Goal: Task Accomplishment & Management: Use online tool/utility

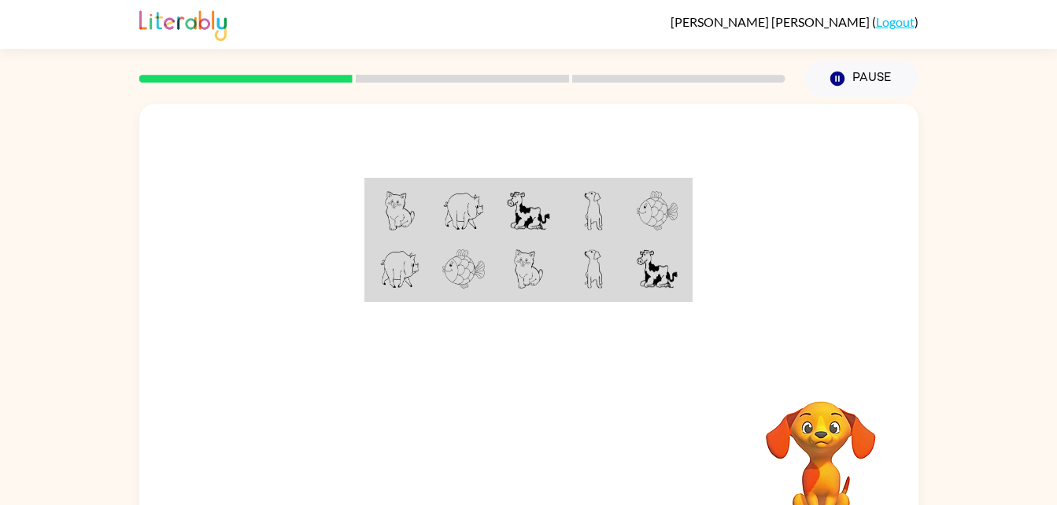
drag, startPoint x: 594, startPoint y: 287, endPoint x: 668, endPoint y: 126, distance: 177.9
click at [668, 126] on div at bounding box center [528, 236] width 779 height 265
click at [595, 202] on img at bounding box center [593, 210] width 19 height 39
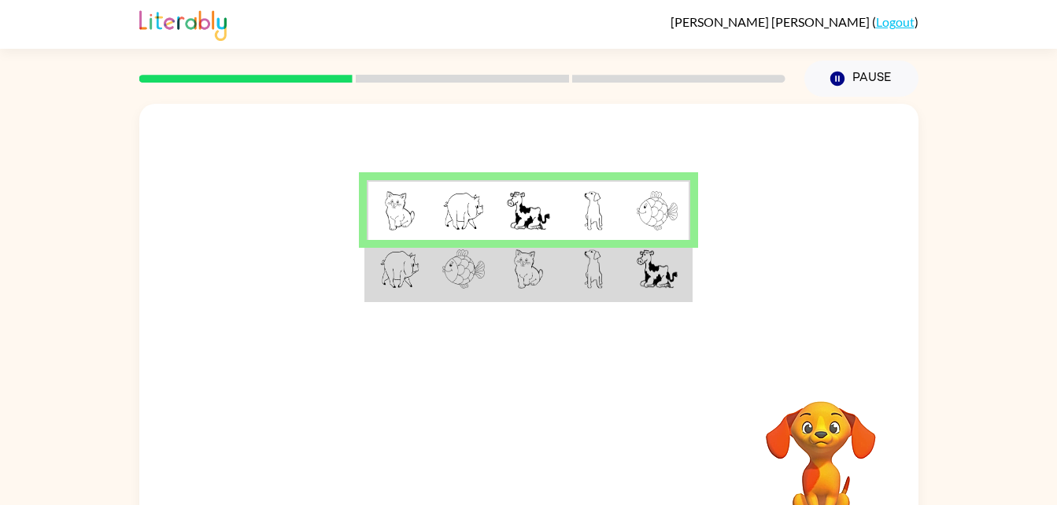
click at [498, 289] on td at bounding box center [528, 270] width 65 height 61
click at [491, 248] on td at bounding box center [463, 270] width 65 height 61
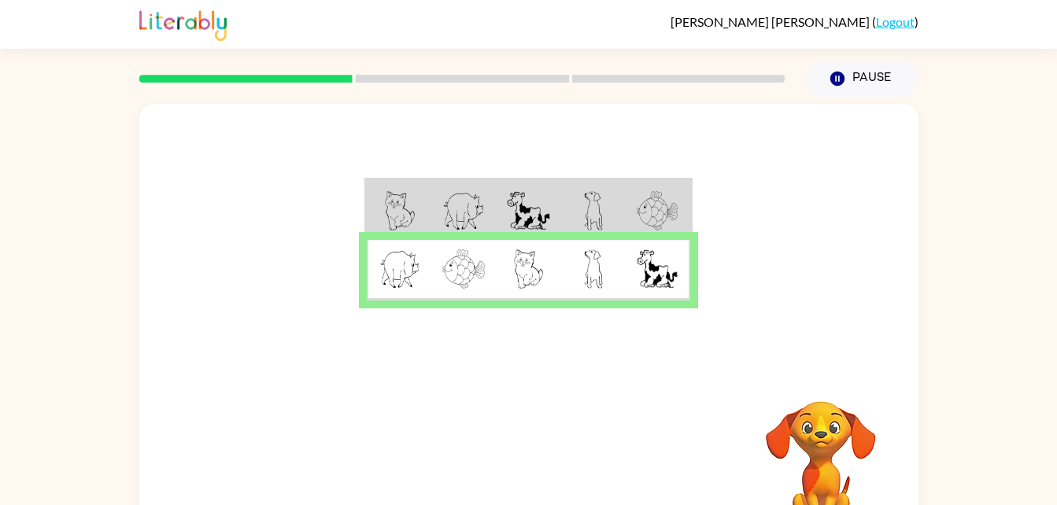
click at [529, 264] on img at bounding box center [529, 269] width 30 height 39
click at [556, 446] on button "button" at bounding box center [529, 464] width 101 height 57
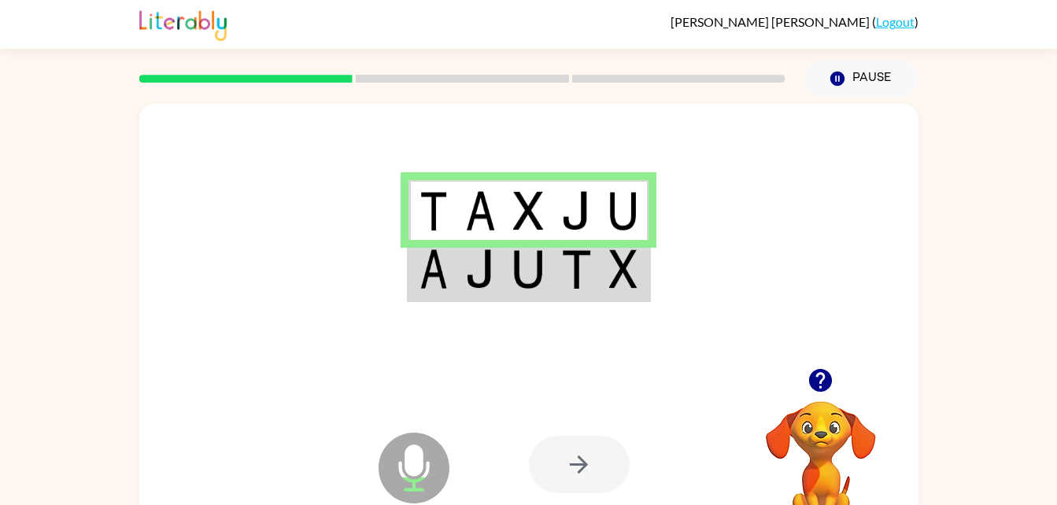
drag, startPoint x: 598, startPoint y: 291, endPoint x: 528, endPoint y: 291, distance: 69.3
click at [528, 291] on td at bounding box center [529, 270] width 48 height 61
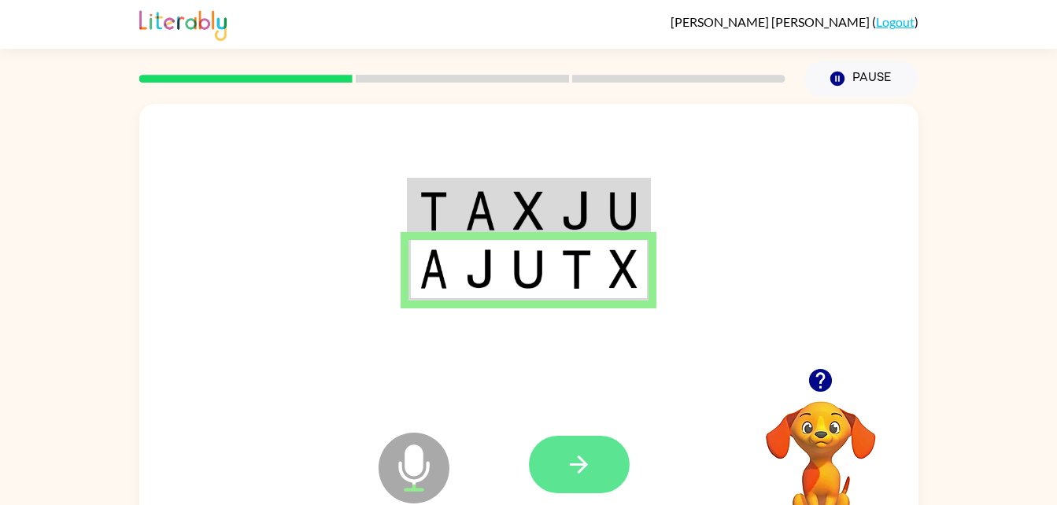
click at [593, 456] on button "button" at bounding box center [579, 464] width 101 height 57
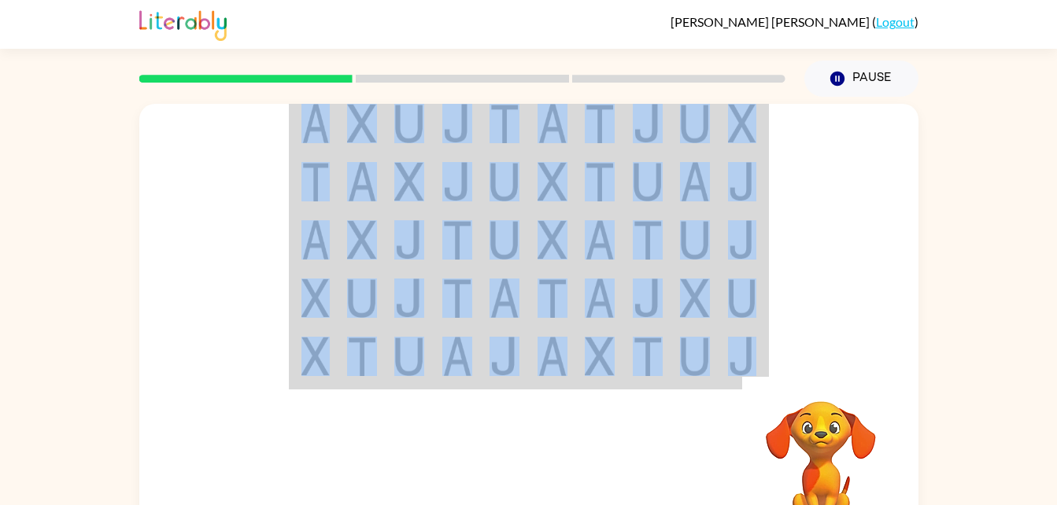
drag, startPoint x: 794, startPoint y: 370, endPoint x: 787, endPoint y: 477, distance: 107.4
click at [787, 477] on div "Your browser must support playing .mp4 files to use Literably. Please try using…" at bounding box center [528, 329] width 779 height 450
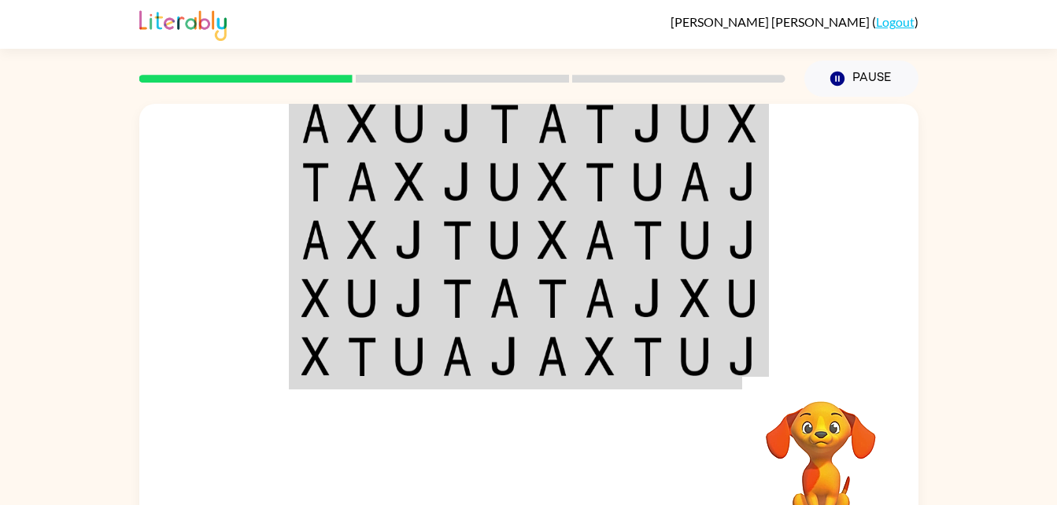
drag, startPoint x: 811, startPoint y: 320, endPoint x: 816, endPoint y: 366, distance: 46.0
click at [816, 366] on div at bounding box center [528, 236] width 779 height 265
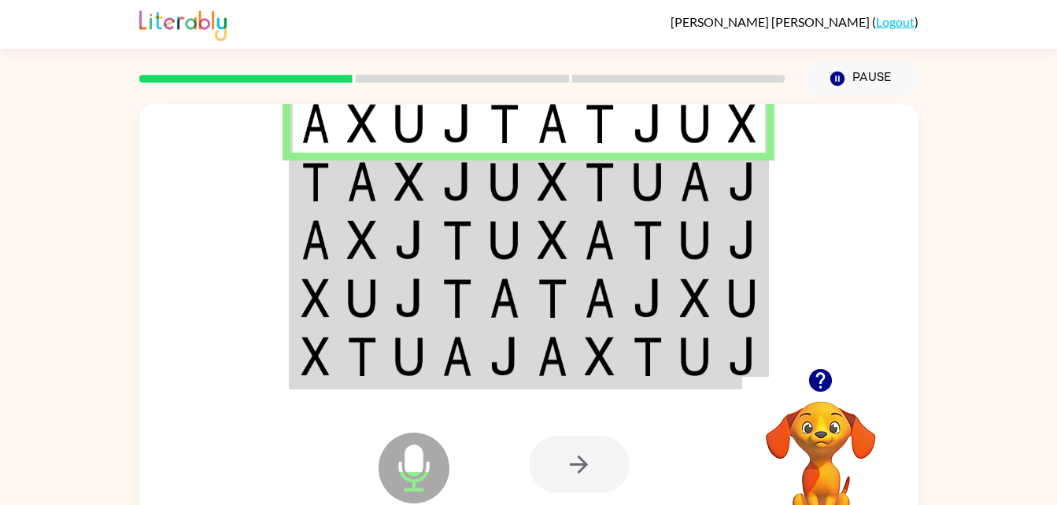
click at [699, 175] on img at bounding box center [695, 181] width 30 height 39
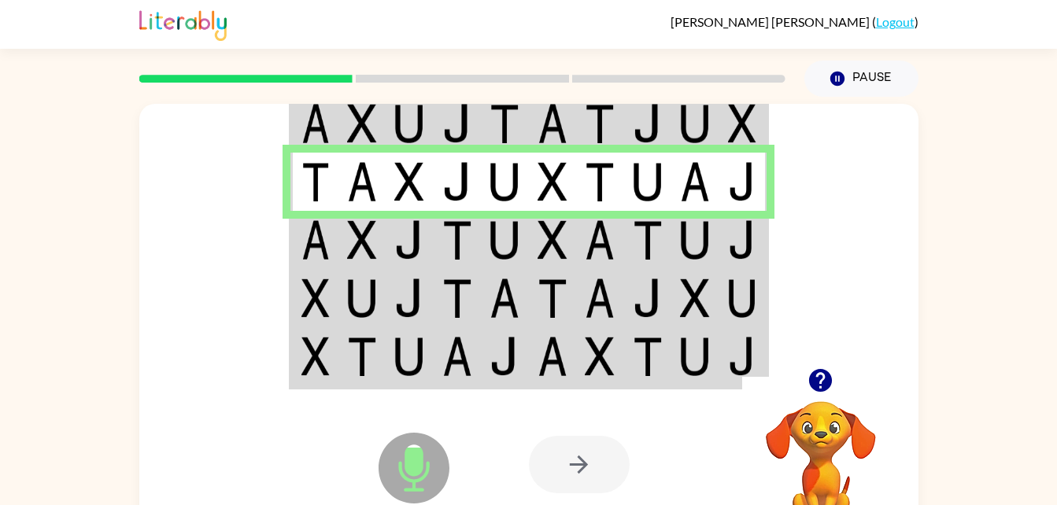
click at [650, 228] on img at bounding box center [648, 239] width 30 height 39
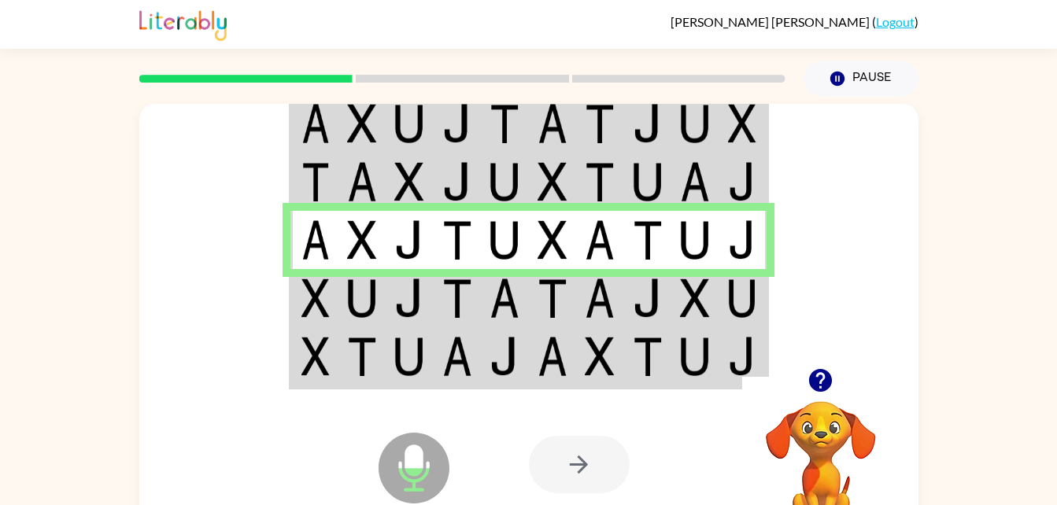
click at [531, 290] on td at bounding box center [553, 298] width 48 height 58
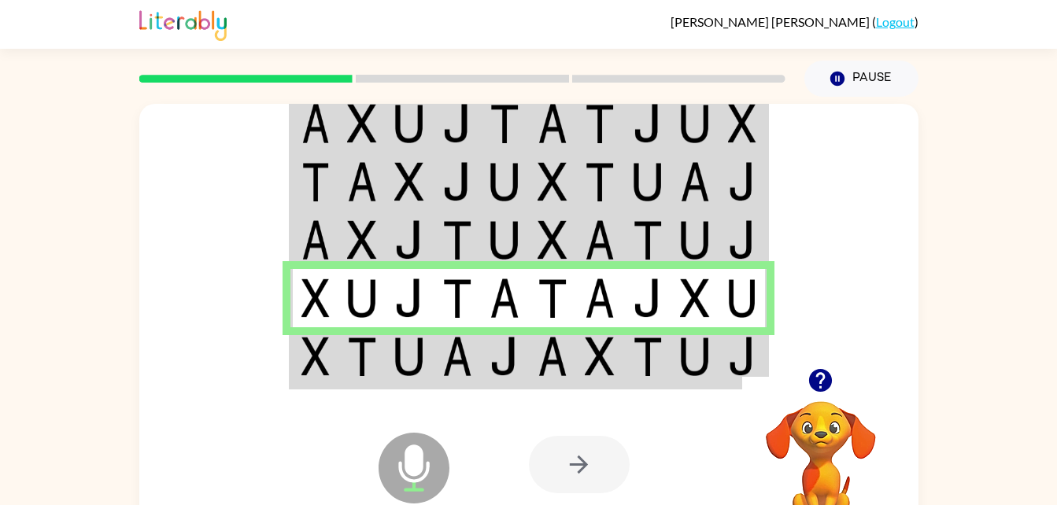
click at [499, 367] on img at bounding box center [505, 356] width 30 height 39
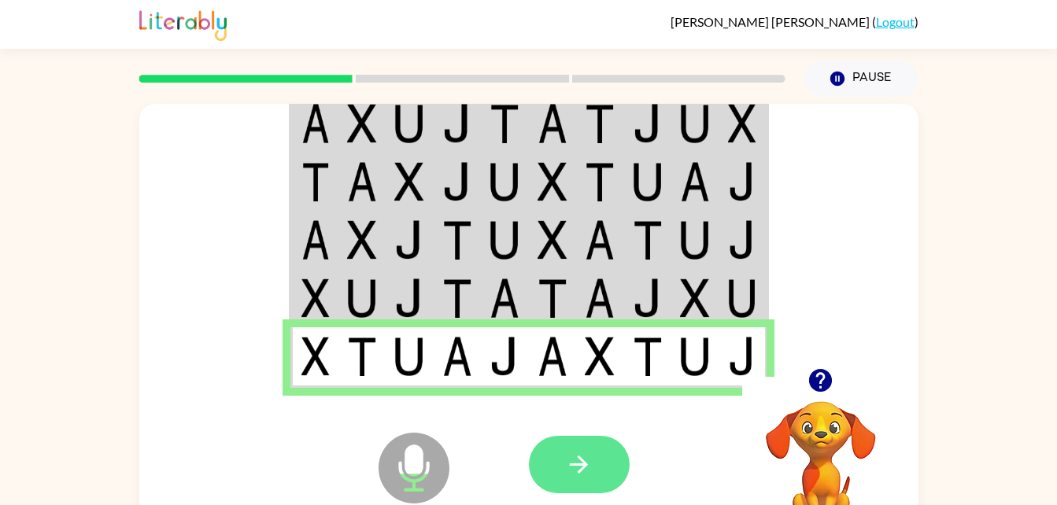
click at [599, 457] on button "button" at bounding box center [579, 464] width 101 height 57
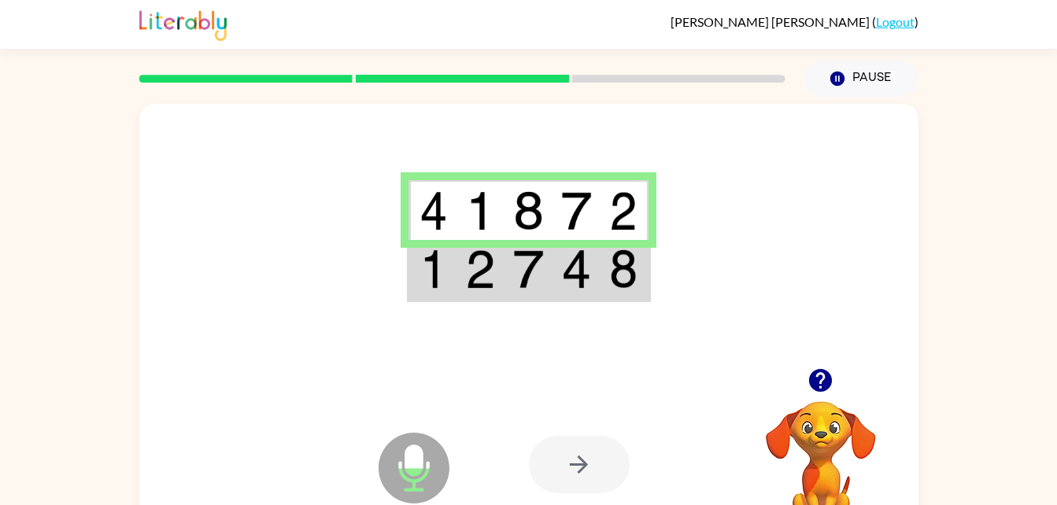
click at [587, 288] on img at bounding box center [576, 269] width 30 height 39
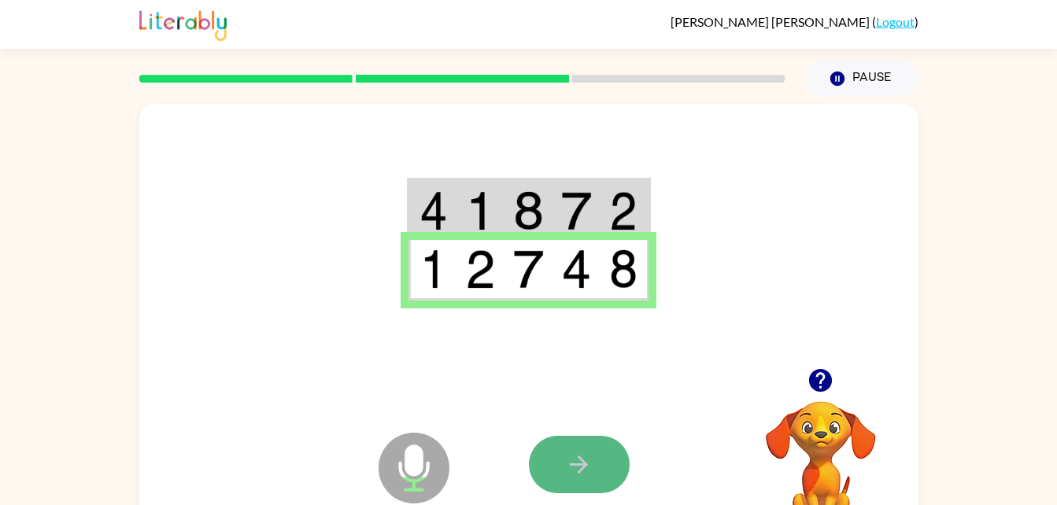
click at [590, 459] on icon "button" at bounding box center [579, 465] width 28 height 28
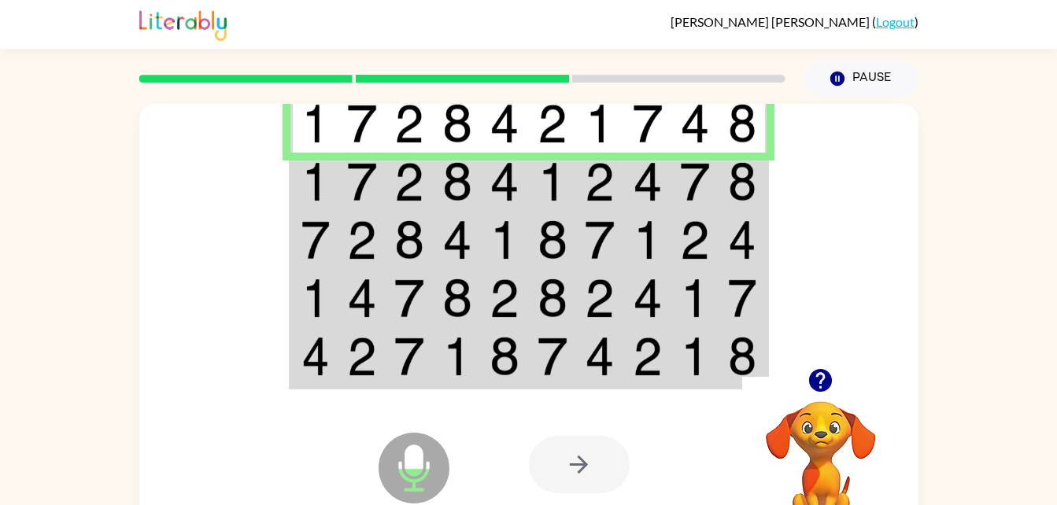
click at [350, 176] on img at bounding box center [362, 181] width 30 height 39
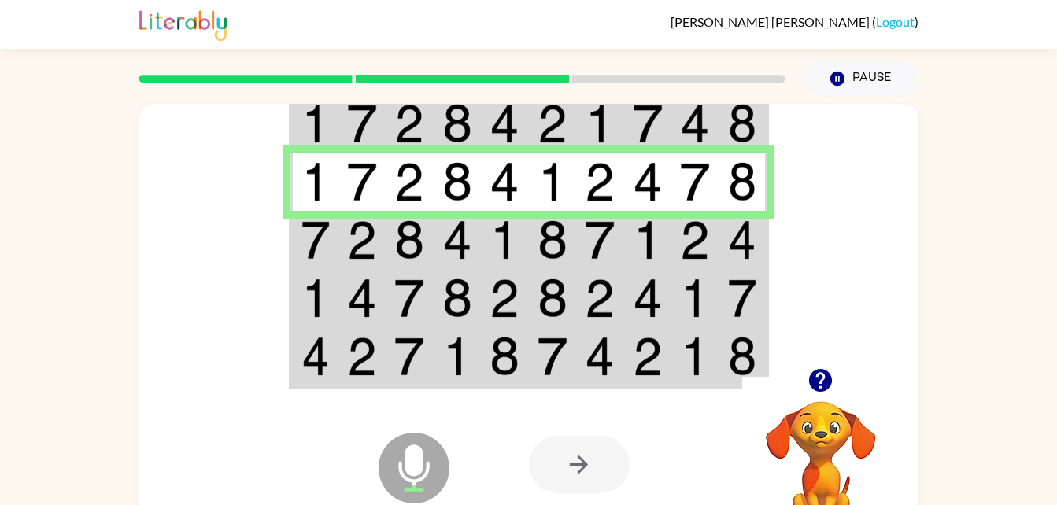
click at [352, 230] on img at bounding box center [362, 239] width 30 height 39
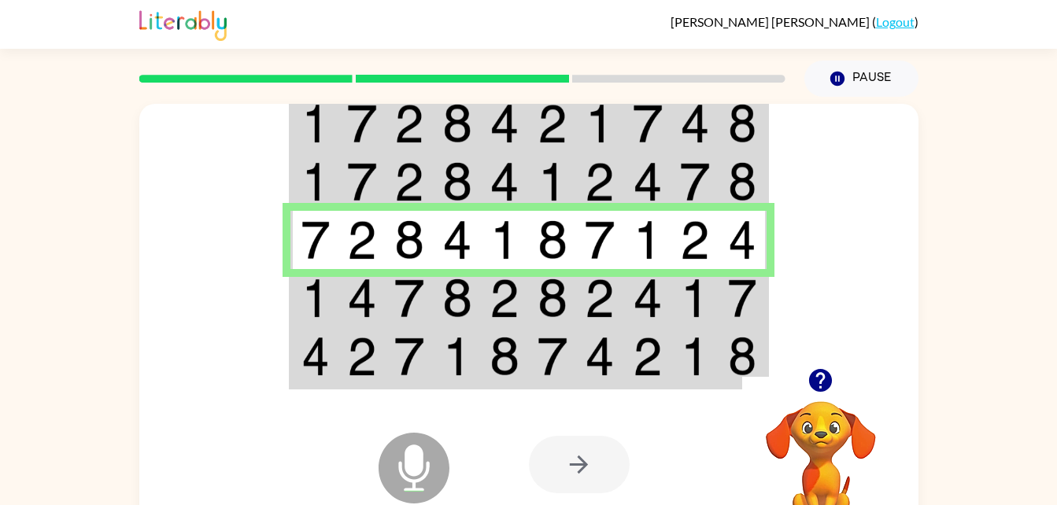
drag, startPoint x: 355, startPoint y: 298, endPoint x: 294, endPoint y: 310, distance: 62.7
click at [294, 310] on td at bounding box center [315, 298] width 48 height 58
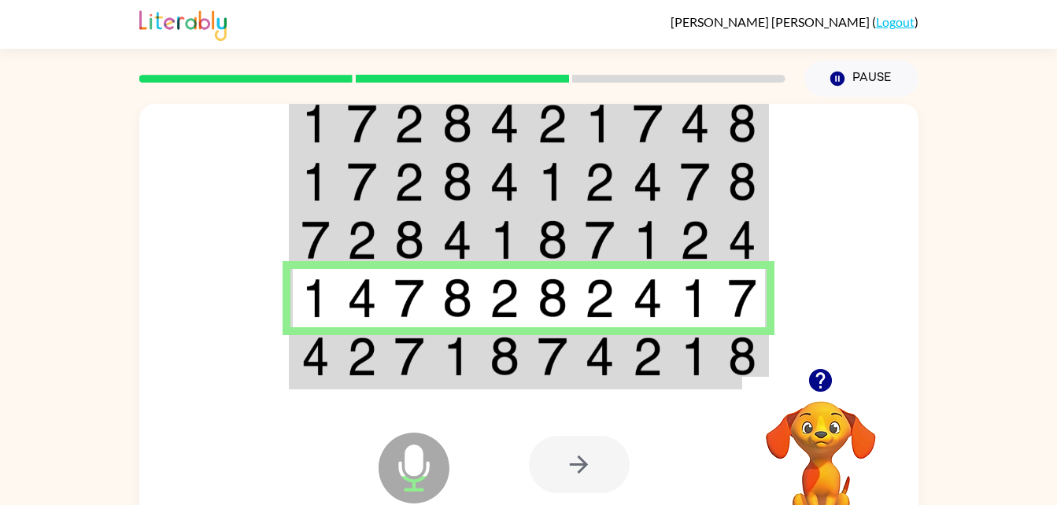
click at [457, 349] on img at bounding box center [457, 356] width 30 height 39
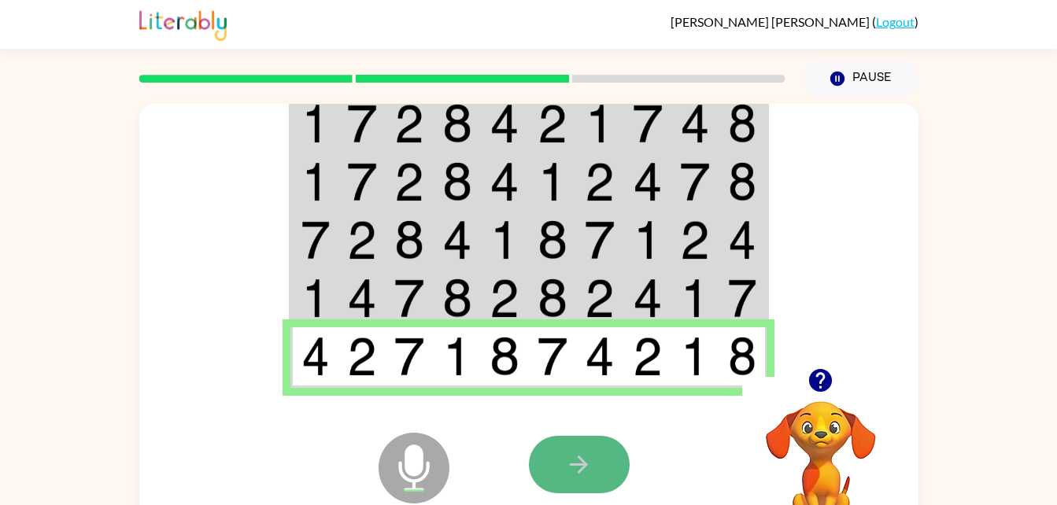
click at [585, 437] on button "button" at bounding box center [579, 464] width 101 height 57
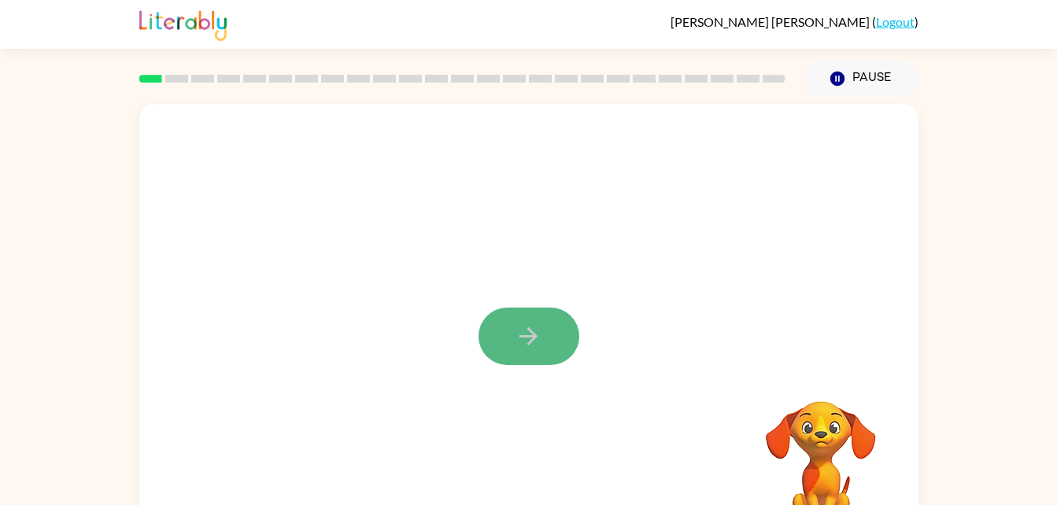
click at [542, 346] on icon "button" at bounding box center [529, 337] width 28 height 28
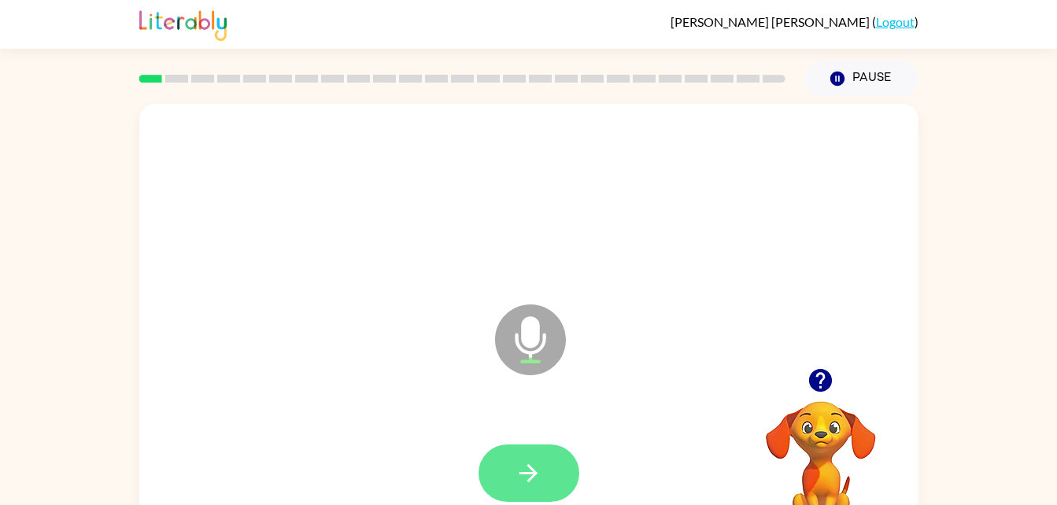
click at [524, 455] on button "button" at bounding box center [529, 473] width 101 height 57
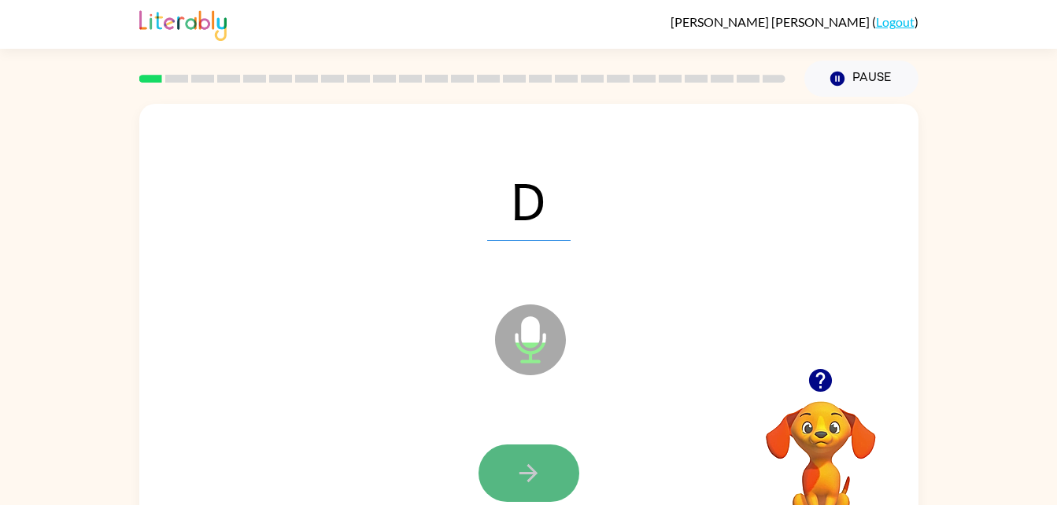
click at [528, 468] on icon "button" at bounding box center [529, 474] width 28 height 28
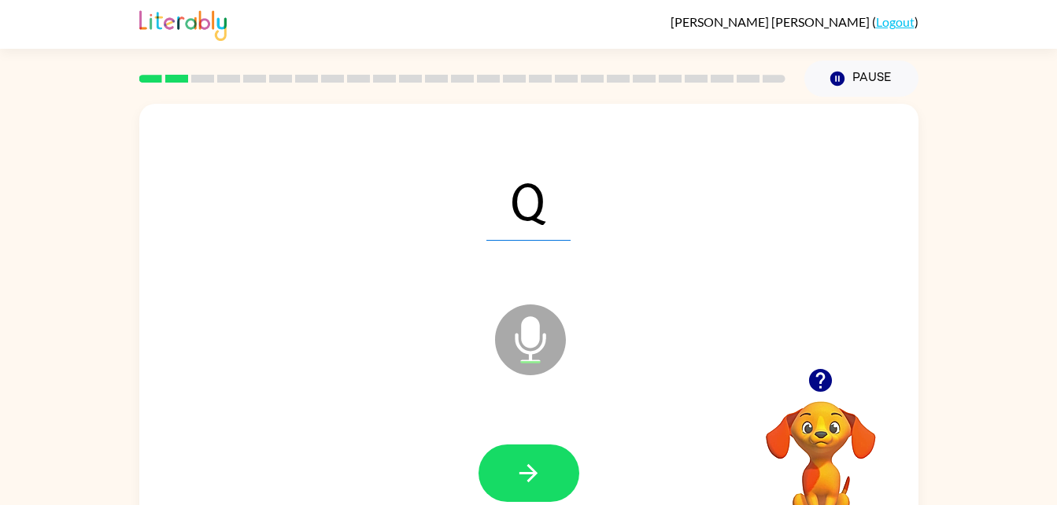
click at [528, 468] on icon "button" at bounding box center [529, 474] width 28 height 28
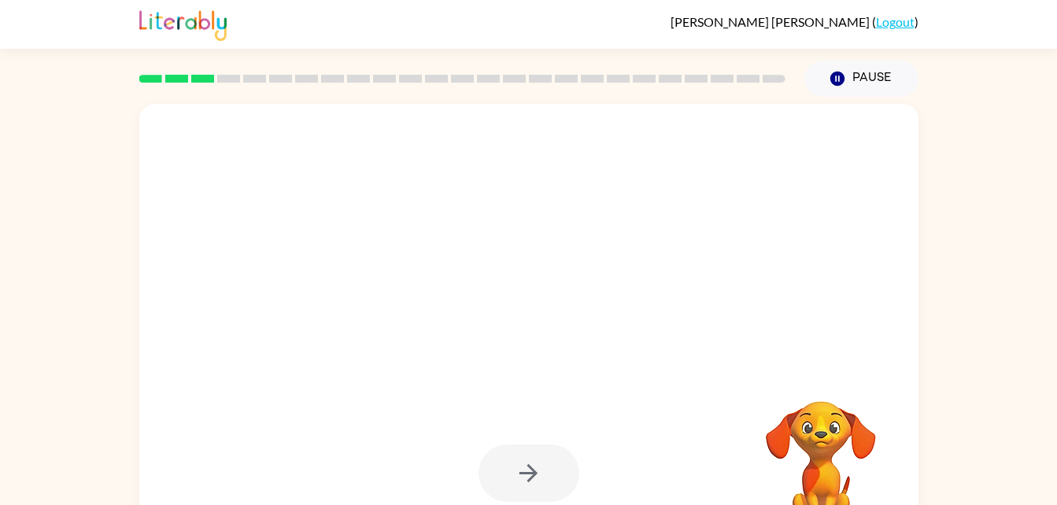
click at [546, 438] on div at bounding box center [529, 473] width 748 height 129
click at [519, 456] on div at bounding box center [529, 473] width 101 height 57
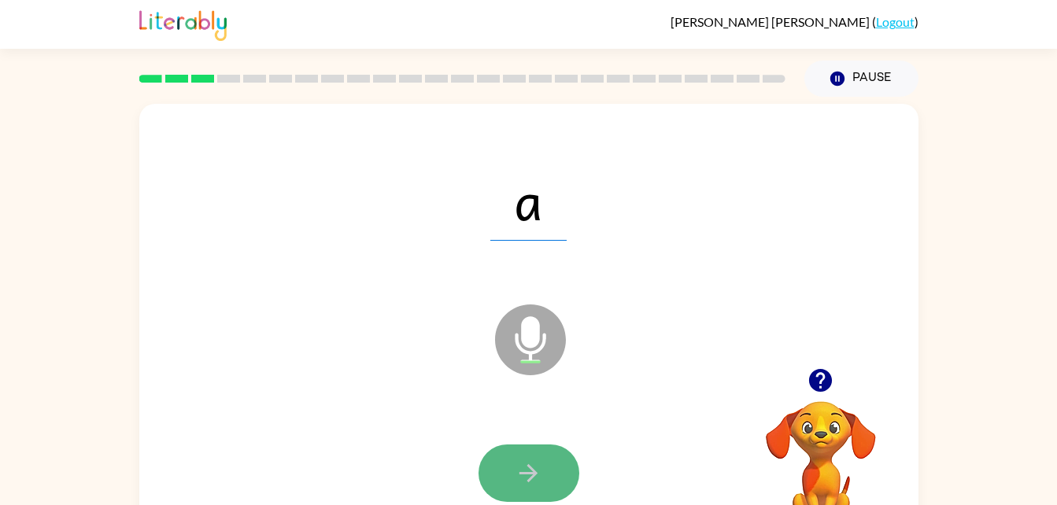
click at [519, 456] on button "button" at bounding box center [529, 473] width 101 height 57
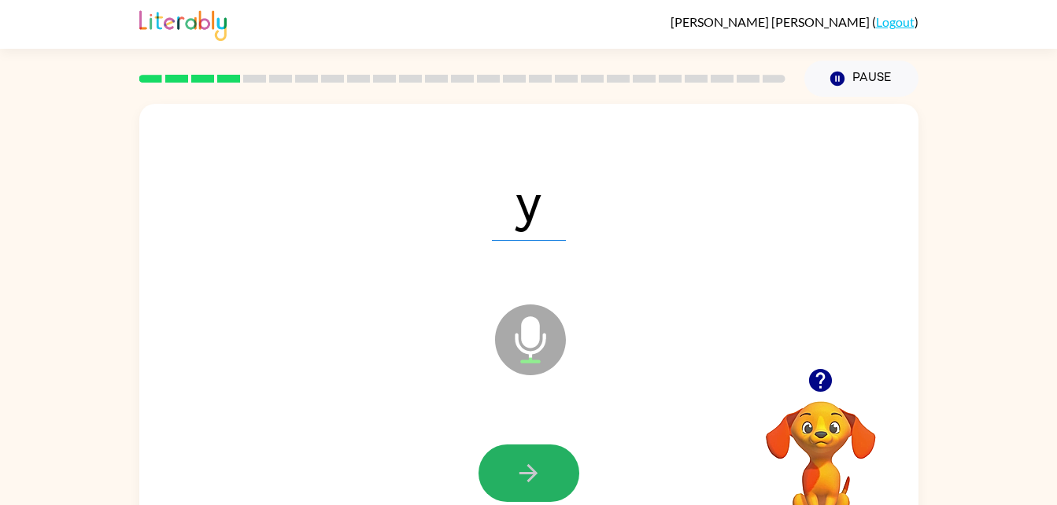
click at [519, 456] on button "button" at bounding box center [529, 473] width 101 height 57
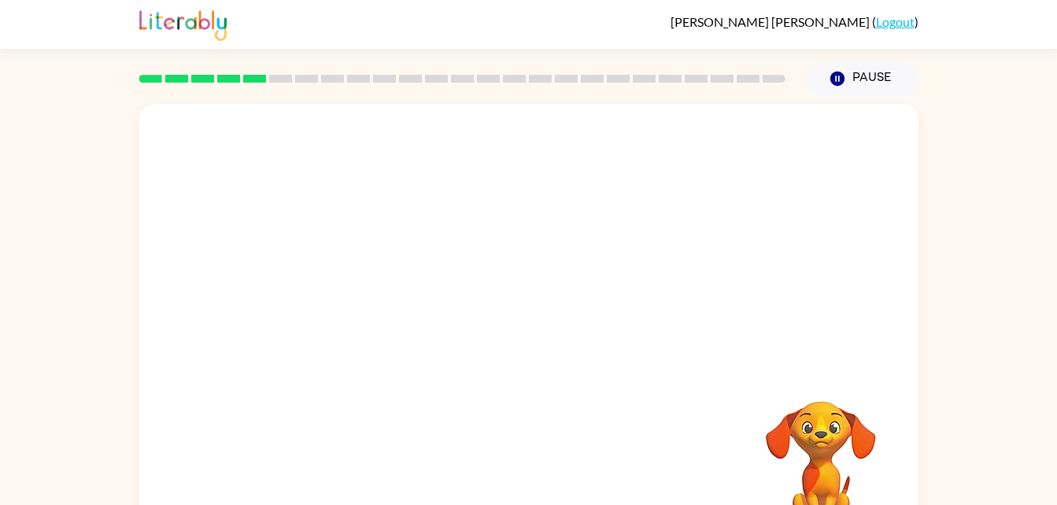
click at [686, 312] on div at bounding box center [528, 236] width 779 height 265
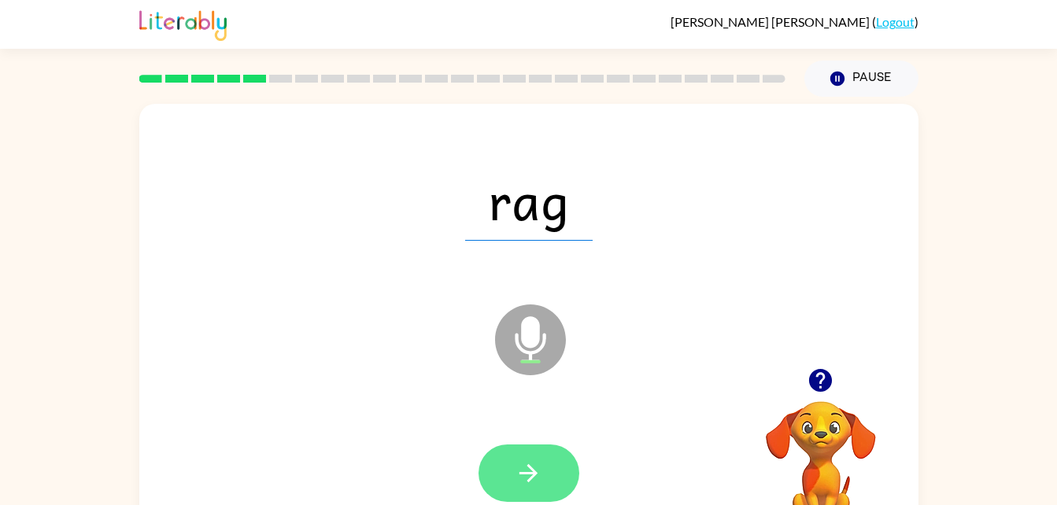
click at [524, 475] on icon "button" at bounding box center [529, 474] width 28 height 28
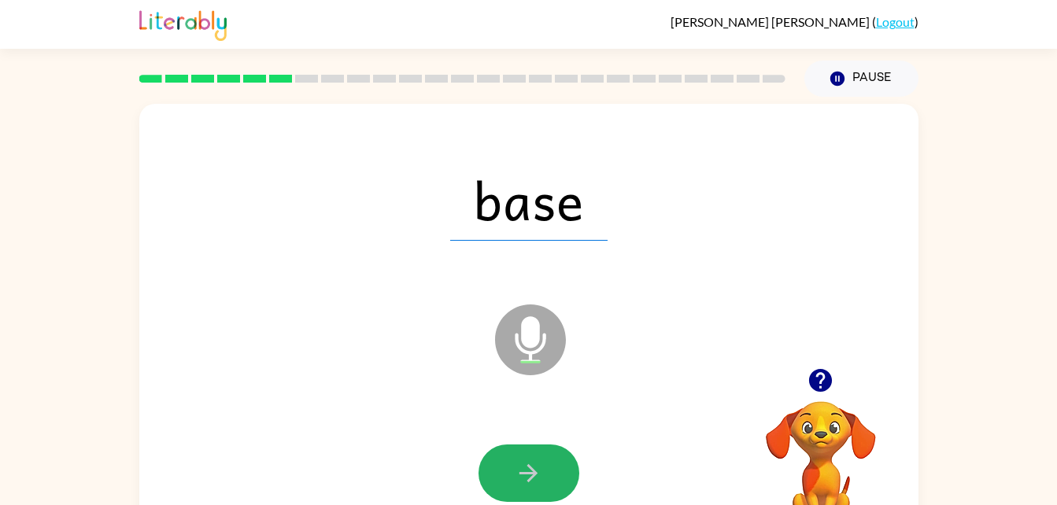
click at [524, 475] on icon "button" at bounding box center [529, 474] width 28 height 28
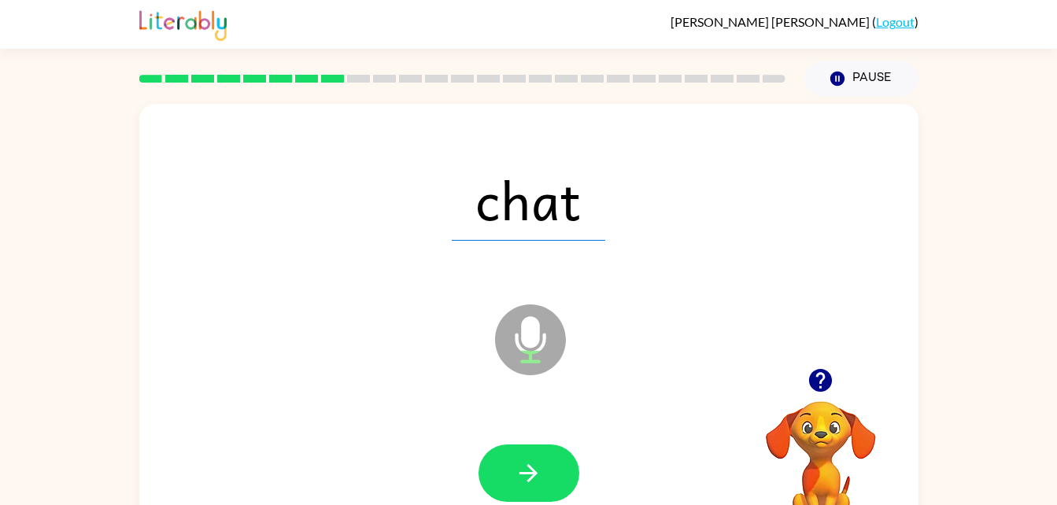
drag, startPoint x: 524, startPoint y: 475, endPoint x: 503, endPoint y: 477, distance: 20.6
click at [503, 477] on button "button" at bounding box center [529, 473] width 101 height 57
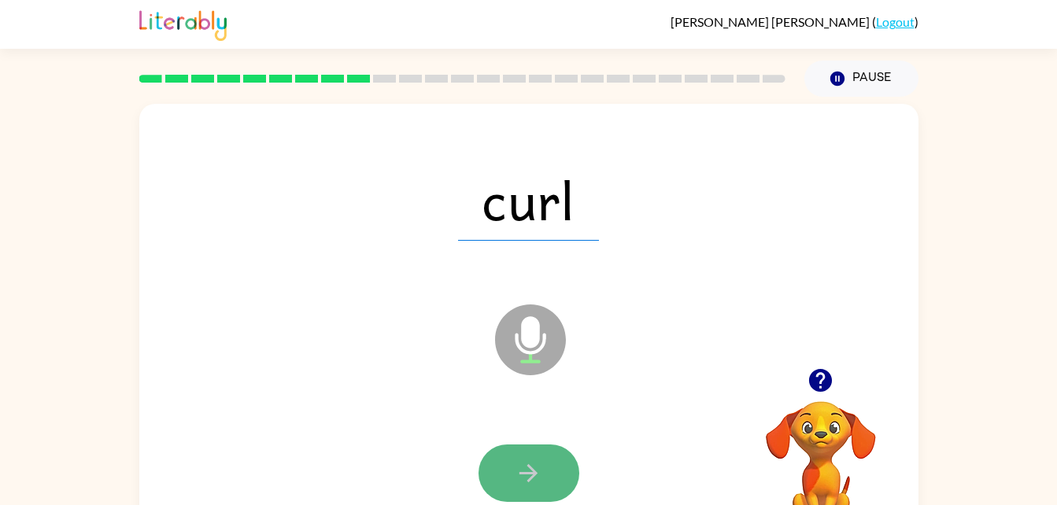
click at [525, 477] on icon "button" at bounding box center [529, 474] width 28 height 28
drag, startPoint x: 525, startPoint y: 477, endPoint x: 502, endPoint y: 480, distance: 23.8
click at [502, 480] on button "button" at bounding box center [529, 473] width 101 height 57
click at [539, 465] on icon "button" at bounding box center [529, 474] width 28 height 28
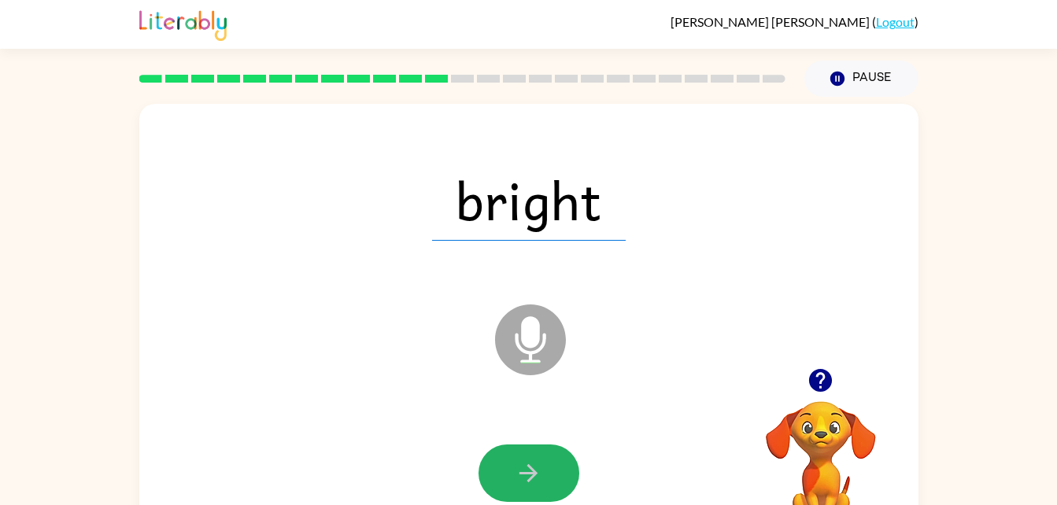
click at [539, 465] on icon "button" at bounding box center [529, 474] width 28 height 28
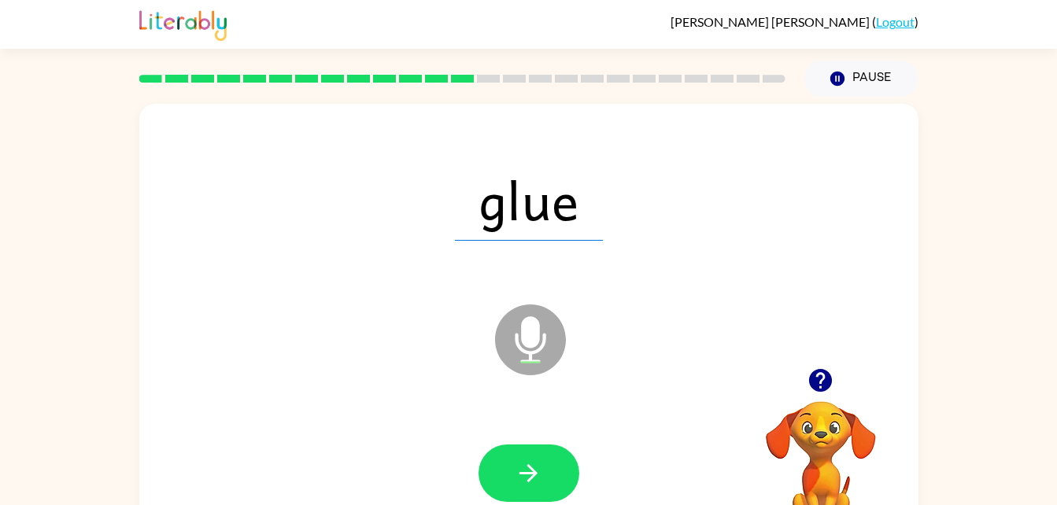
click at [539, 465] on icon "button" at bounding box center [529, 474] width 28 height 28
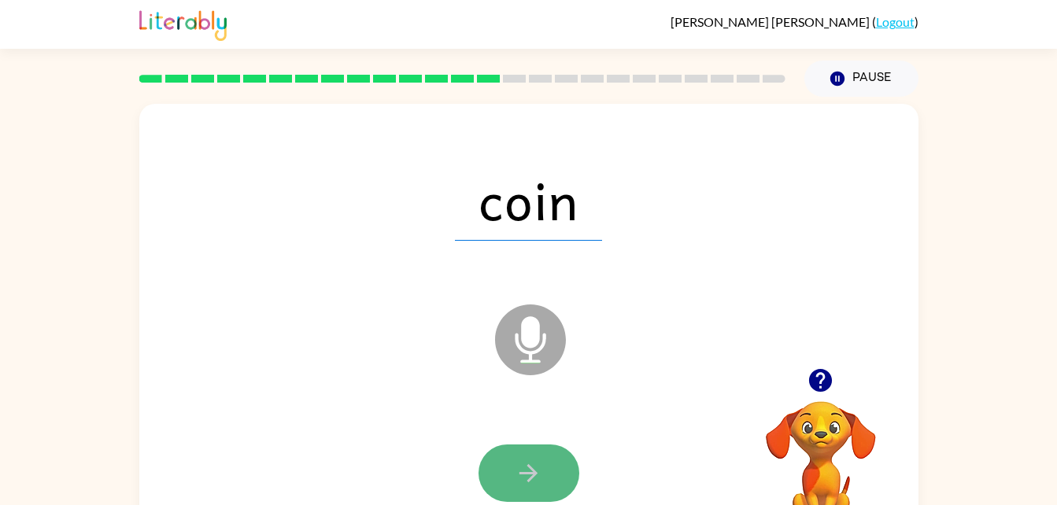
drag, startPoint x: 539, startPoint y: 465, endPoint x: 502, endPoint y: 476, distance: 37.6
click at [502, 476] on button "button" at bounding box center [529, 473] width 101 height 57
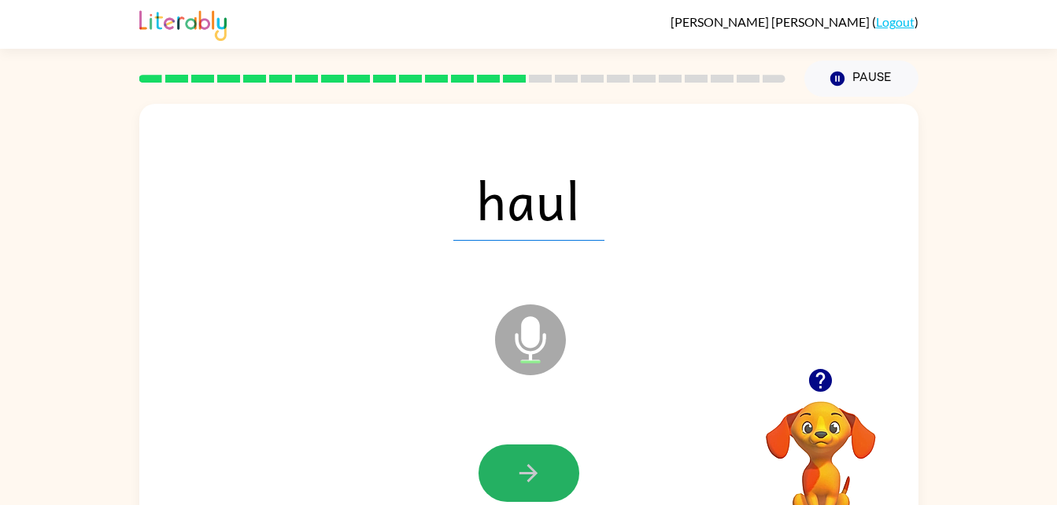
click at [502, 476] on button "button" at bounding box center [529, 473] width 101 height 57
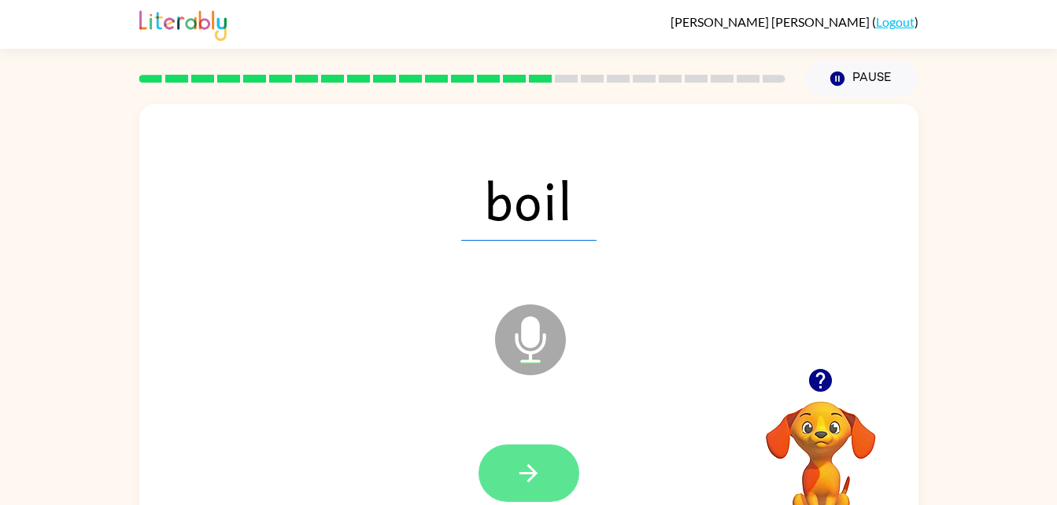
click at [502, 476] on button "button" at bounding box center [529, 473] width 101 height 57
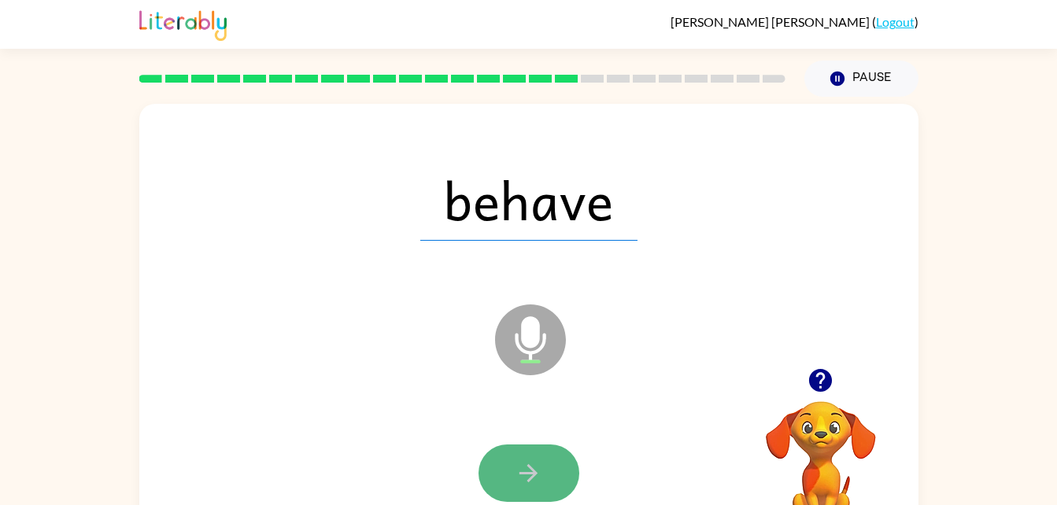
click at [513, 474] on button "button" at bounding box center [529, 473] width 101 height 57
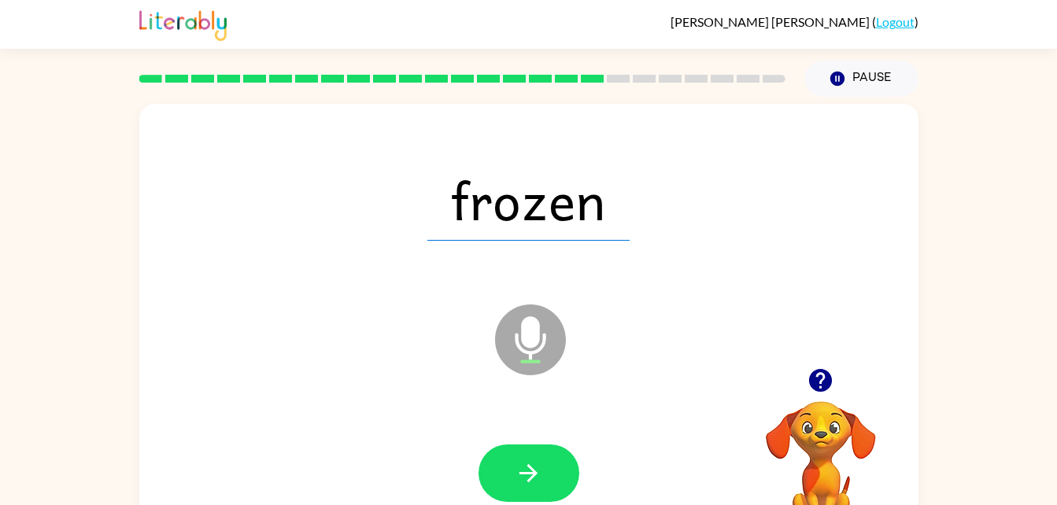
click at [513, 474] on button "button" at bounding box center [529, 473] width 101 height 57
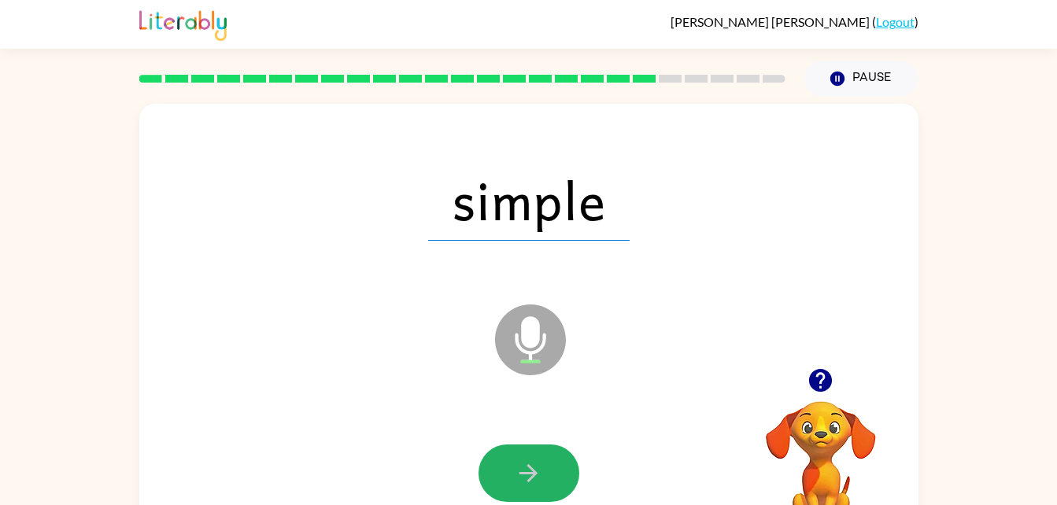
click at [513, 474] on button "button" at bounding box center [529, 473] width 101 height 57
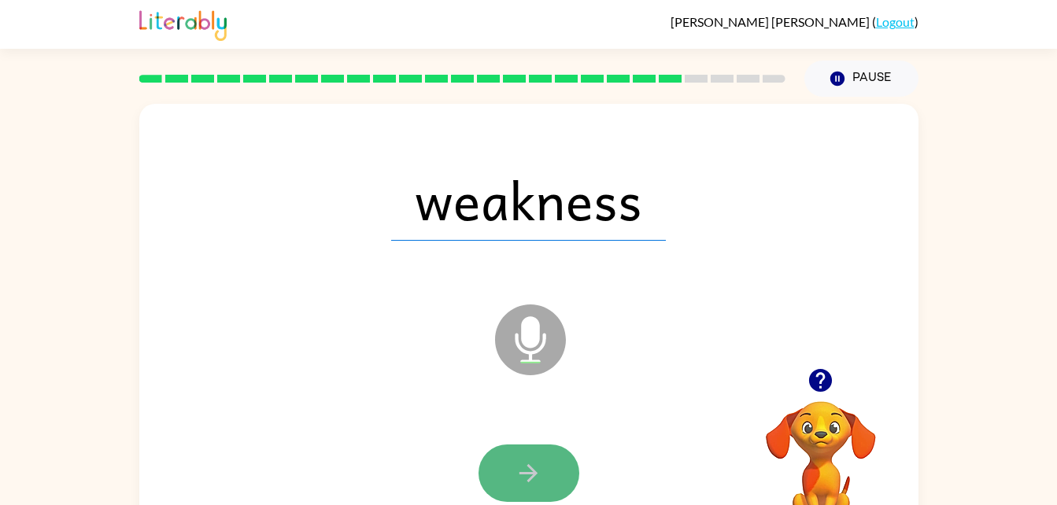
click at [511, 475] on button "button" at bounding box center [529, 473] width 101 height 57
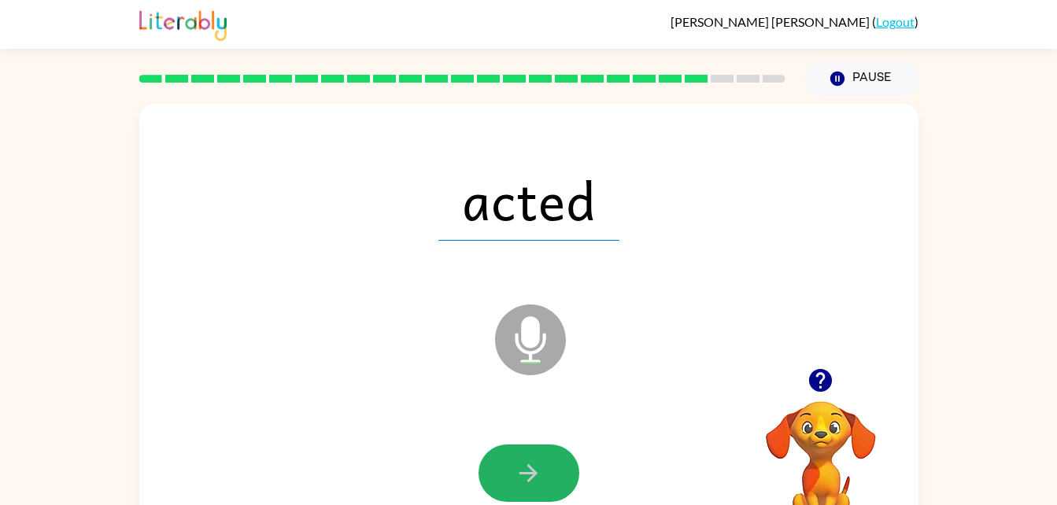
click at [511, 475] on button "button" at bounding box center [529, 473] width 101 height 57
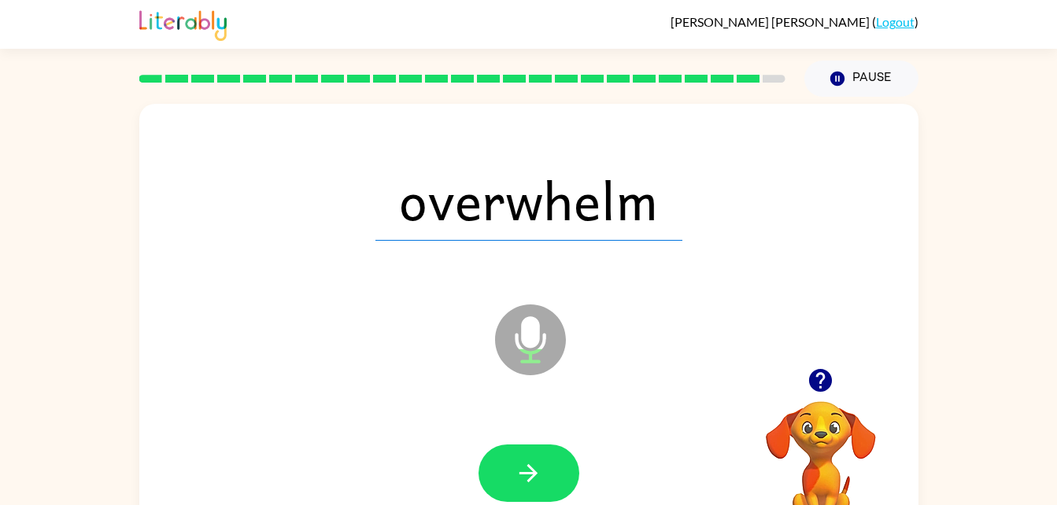
click at [511, 475] on button "button" at bounding box center [529, 473] width 101 height 57
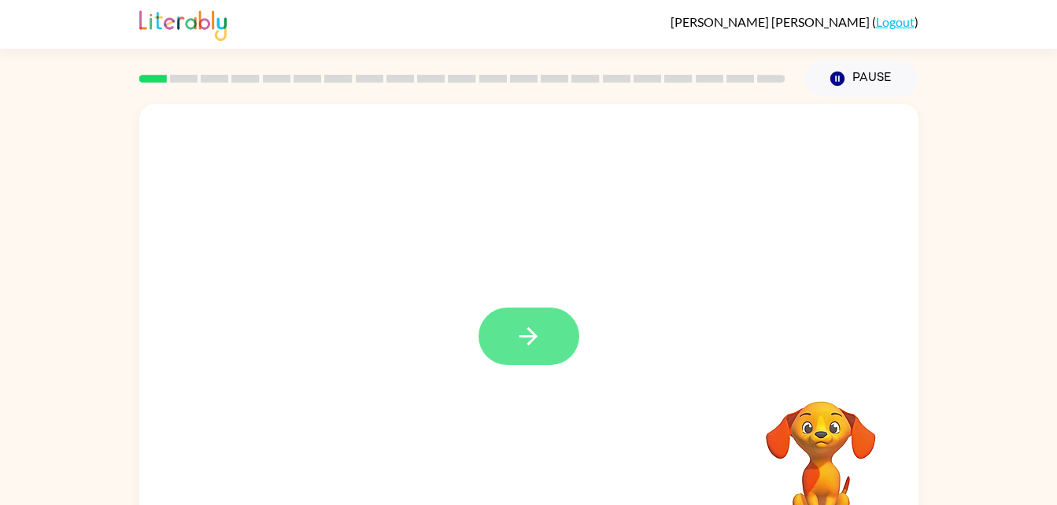
drag, startPoint x: 509, startPoint y: 345, endPoint x: 500, endPoint y: 350, distance: 10.6
click at [500, 350] on button "button" at bounding box center [529, 336] width 101 height 57
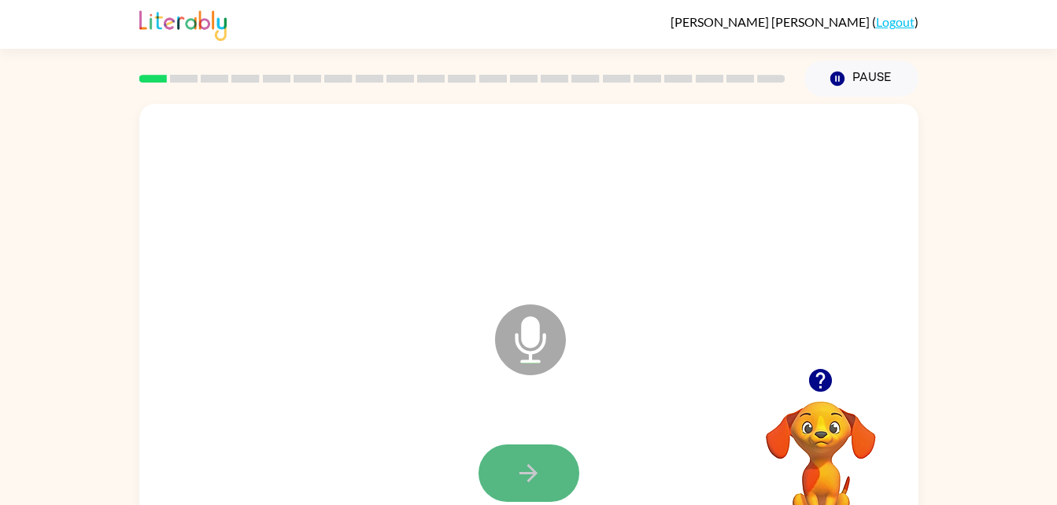
click at [546, 471] on button "button" at bounding box center [529, 473] width 101 height 57
click at [542, 487] on button "button" at bounding box center [529, 473] width 101 height 57
click at [550, 498] on button "button" at bounding box center [529, 473] width 101 height 57
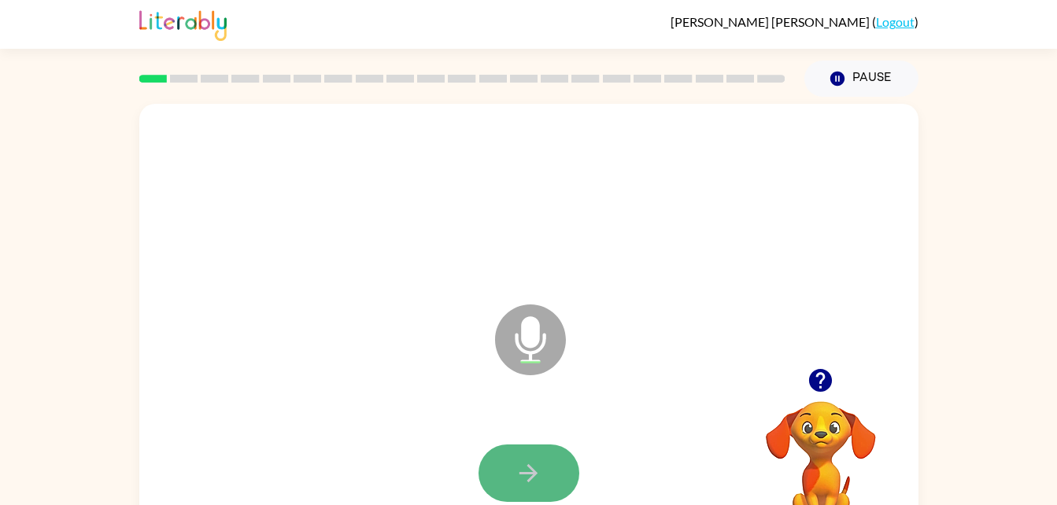
click at [549, 469] on button "button" at bounding box center [529, 473] width 101 height 57
drag, startPoint x: 549, startPoint y: 469, endPoint x: 515, endPoint y: 489, distance: 39.2
click at [515, 489] on button "button" at bounding box center [529, 473] width 101 height 57
click at [528, 479] on icon "button" at bounding box center [529, 474] width 28 height 28
drag, startPoint x: 528, startPoint y: 479, endPoint x: 520, endPoint y: 481, distance: 8.2
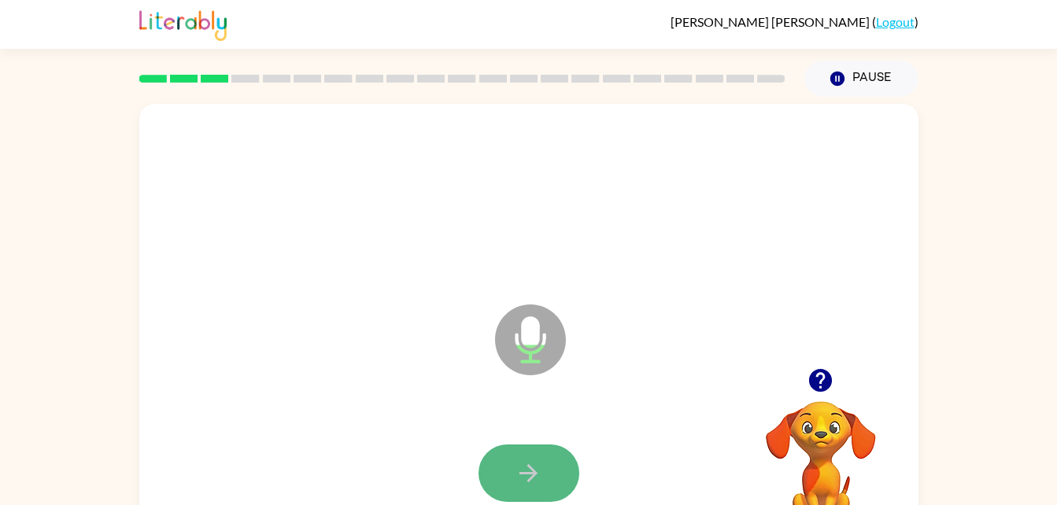
click at [520, 481] on icon "button" at bounding box center [529, 474] width 28 height 28
click at [506, 473] on button "button" at bounding box center [529, 473] width 101 height 57
drag, startPoint x: 506, startPoint y: 473, endPoint x: 493, endPoint y: 479, distance: 14.5
click at [493, 479] on button "button" at bounding box center [529, 473] width 101 height 57
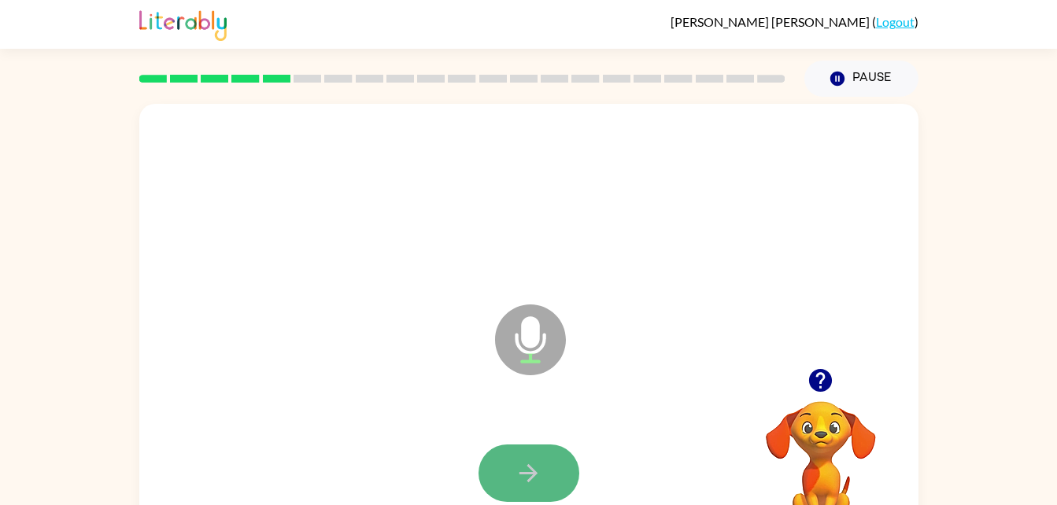
click at [534, 461] on icon "button" at bounding box center [529, 474] width 28 height 28
click at [557, 479] on button "button" at bounding box center [529, 473] width 101 height 57
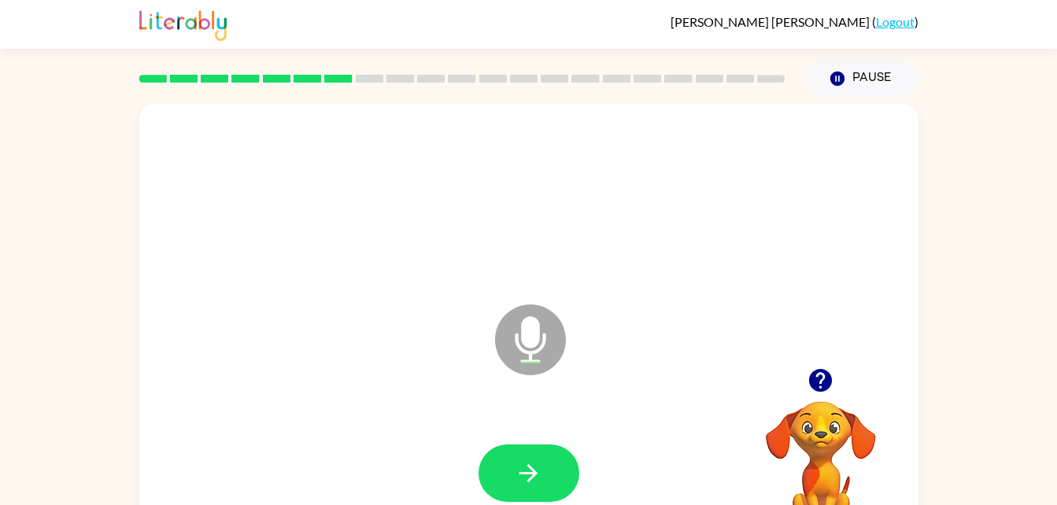
drag, startPoint x: 550, startPoint y: 472, endPoint x: 522, endPoint y: 472, distance: 27.6
click at [522, 472] on icon "button" at bounding box center [529, 473] width 18 height 18
drag, startPoint x: 529, startPoint y: 472, endPoint x: 505, endPoint y: 487, distance: 28.0
click at [505, 487] on button "button" at bounding box center [529, 473] width 101 height 57
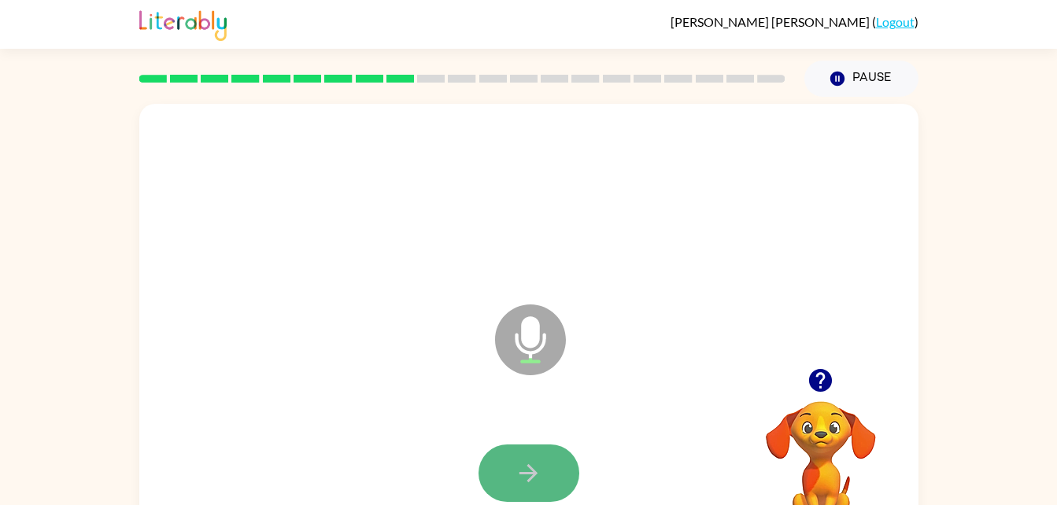
click at [557, 483] on button "button" at bounding box center [529, 473] width 101 height 57
click at [526, 479] on icon "button" at bounding box center [529, 474] width 28 height 28
click at [539, 470] on icon "button" at bounding box center [529, 474] width 28 height 28
click at [520, 479] on icon "button" at bounding box center [529, 474] width 28 height 28
click at [520, 490] on button "button" at bounding box center [529, 473] width 101 height 57
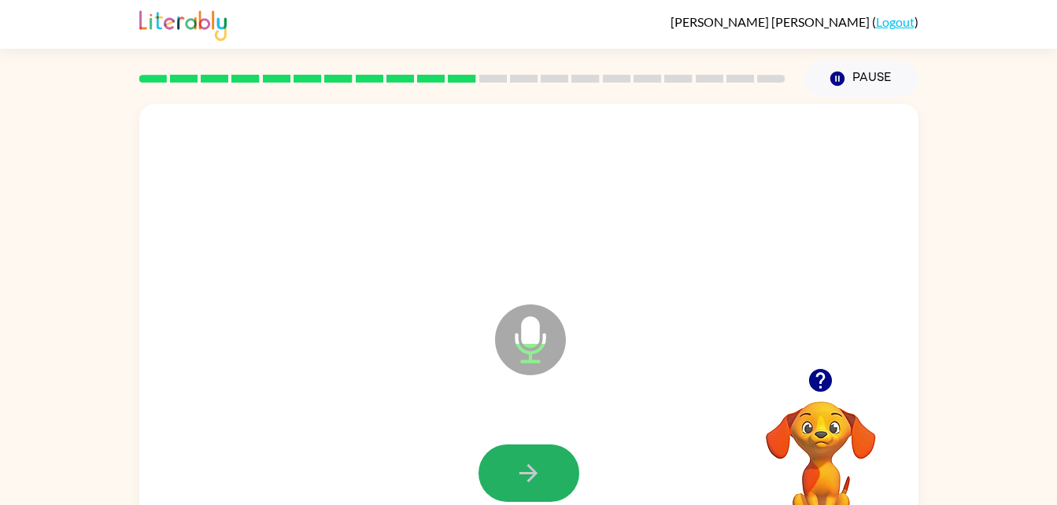
click at [520, 490] on button "button" at bounding box center [529, 473] width 101 height 57
click at [542, 470] on icon "button" at bounding box center [529, 474] width 28 height 28
click at [548, 477] on button "button" at bounding box center [529, 473] width 101 height 57
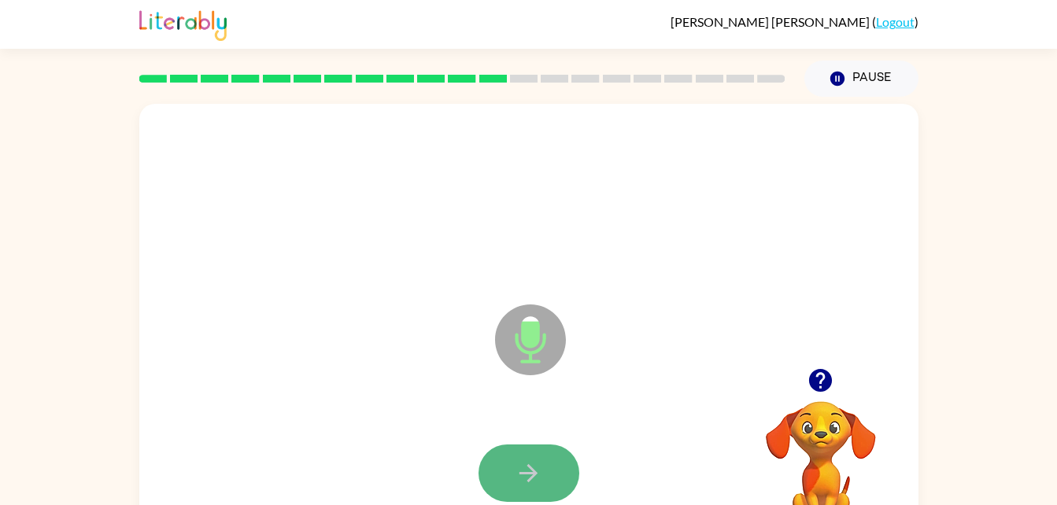
click at [541, 477] on icon "button" at bounding box center [529, 474] width 28 height 28
click at [498, 470] on button "button" at bounding box center [529, 473] width 101 height 57
click at [519, 479] on icon "button" at bounding box center [529, 474] width 28 height 28
drag, startPoint x: 519, startPoint y: 479, endPoint x: 488, endPoint y: 483, distance: 31.0
click at [488, 483] on button "button" at bounding box center [529, 473] width 101 height 57
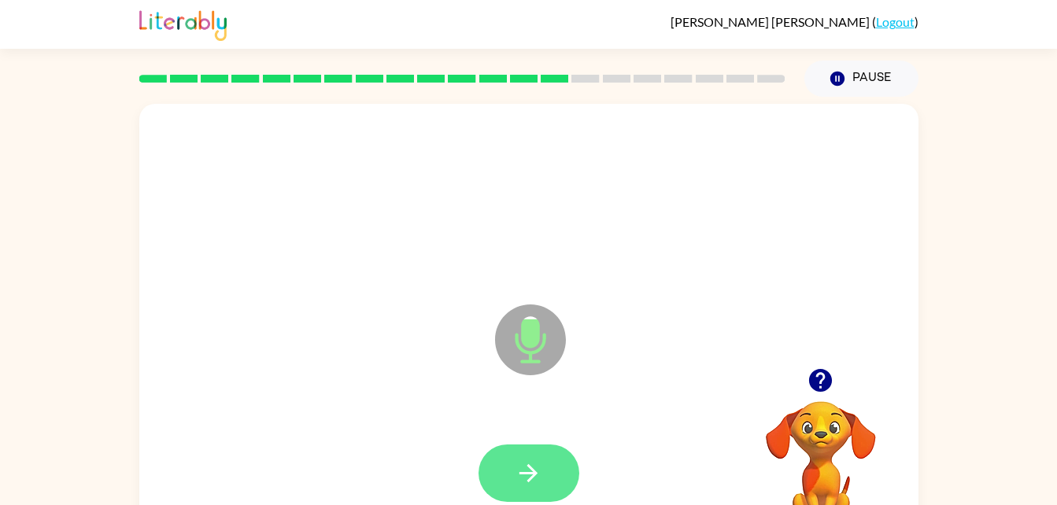
click at [559, 472] on button "button" at bounding box center [529, 473] width 101 height 57
click at [493, 468] on button "button" at bounding box center [529, 473] width 101 height 57
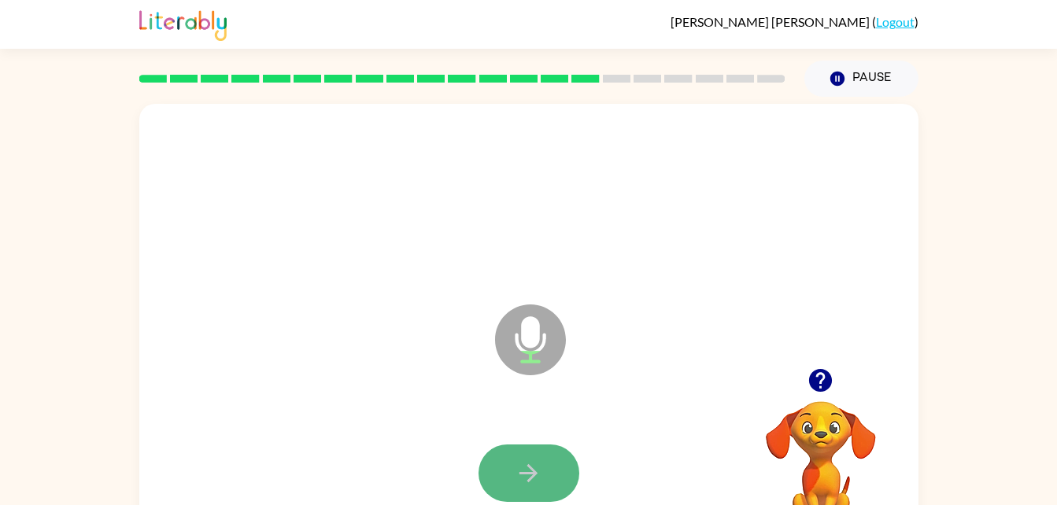
click at [553, 472] on button "button" at bounding box center [529, 473] width 101 height 57
click at [546, 472] on button "button" at bounding box center [529, 473] width 101 height 57
drag, startPoint x: 546, startPoint y: 472, endPoint x: 477, endPoint y: 481, distance: 69.0
click at [477, 481] on div at bounding box center [529, 473] width 748 height 129
click at [489, 479] on button "button" at bounding box center [529, 473] width 101 height 57
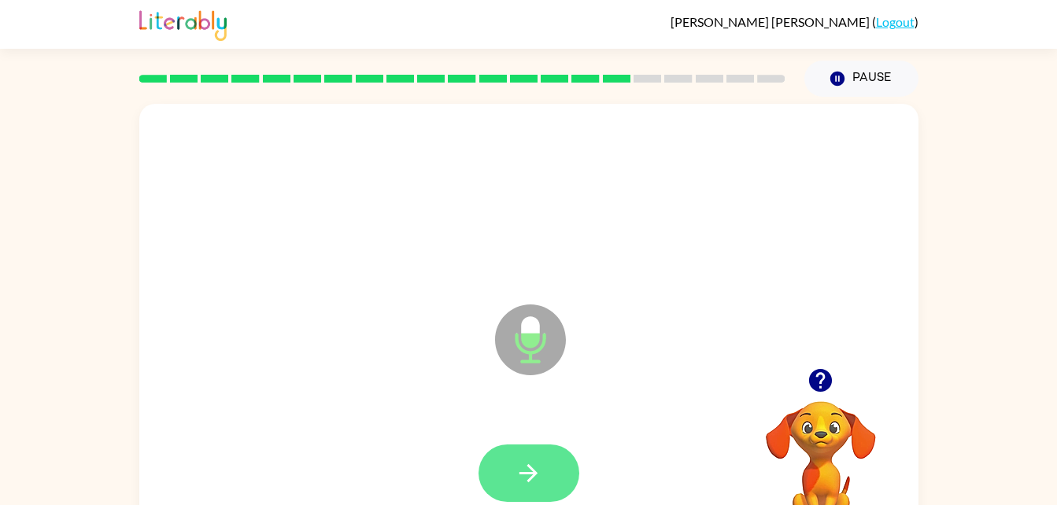
click at [520, 480] on icon "button" at bounding box center [529, 474] width 28 height 28
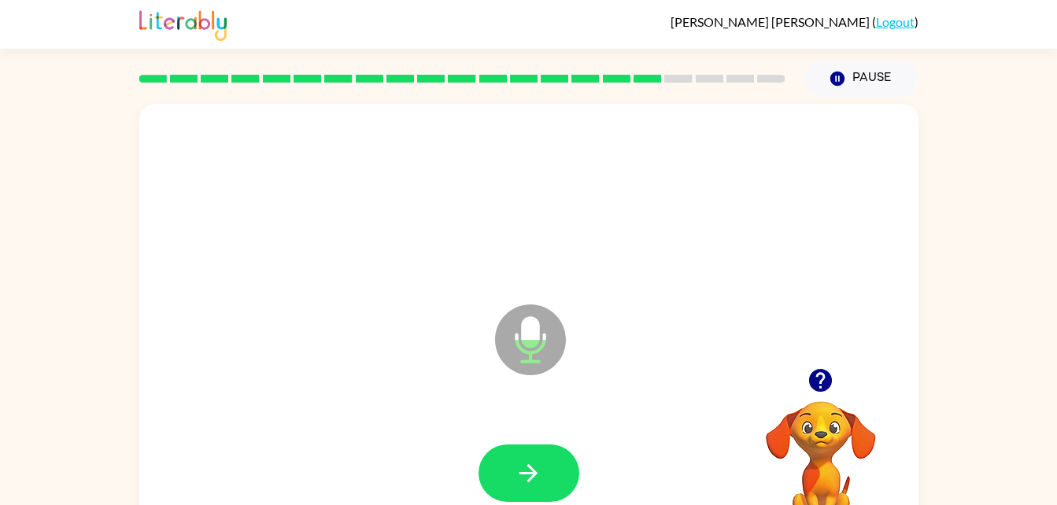
click at [520, 480] on icon "button" at bounding box center [529, 474] width 28 height 28
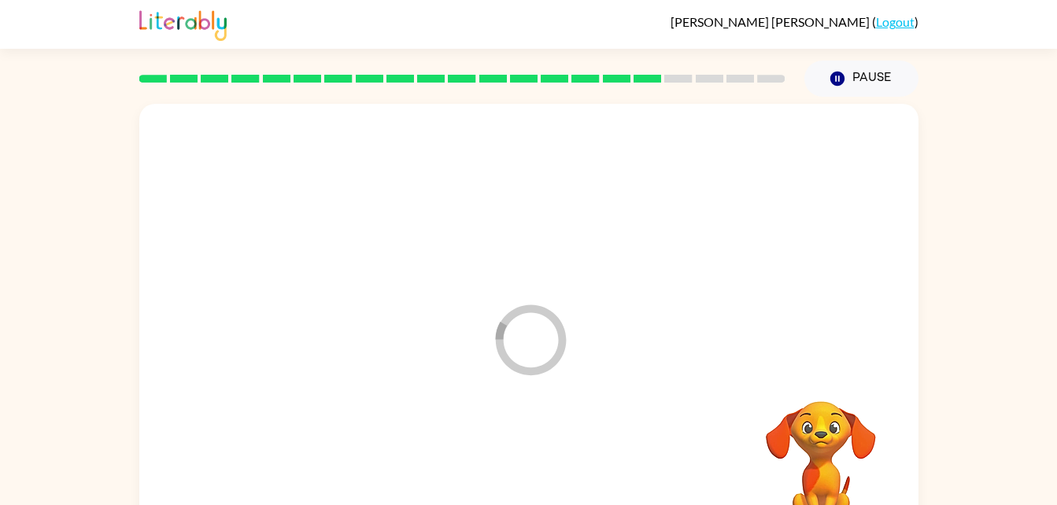
drag, startPoint x: 846, startPoint y: 453, endPoint x: 777, endPoint y: 546, distance: 115.3
click at [777, 505] on html "[PERSON_NAME] ( Logout ) Pause Pause Loader Your response is being sent to our …" at bounding box center [528, 276] width 1057 height 553
click at [860, 72] on button "Pause Pause" at bounding box center [862, 79] width 114 height 36
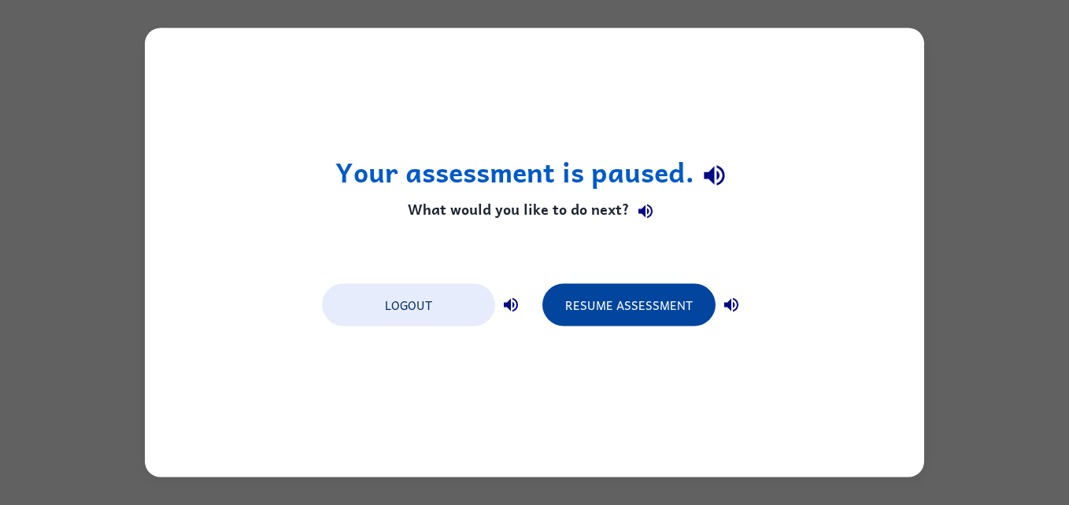
click at [669, 305] on button "Resume Assessment" at bounding box center [628, 305] width 173 height 43
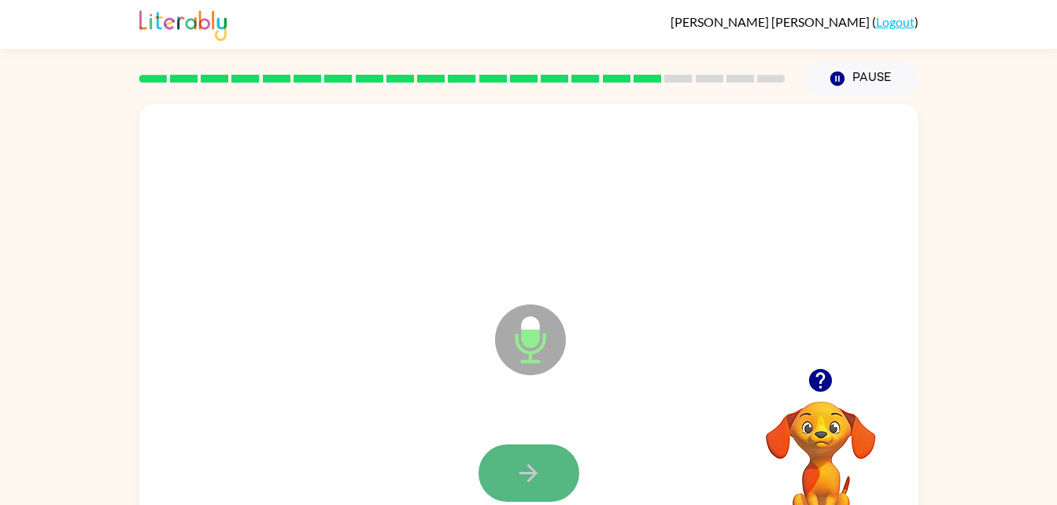
click at [546, 454] on button "button" at bounding box center [529, 473] width 101 height 57
click at [584, 476] on div at bounding box center [529, 473] width 748 height 129
click at [540, 473] on icon "button" at bounding box center [529, 474] width 28 height 28
click at [538, 468] on icon "button" at bounding box center [529, 474] width 28 height 28
click at [531, 471] on icon "button" at bounding box center [529, 474] width 28 height 28
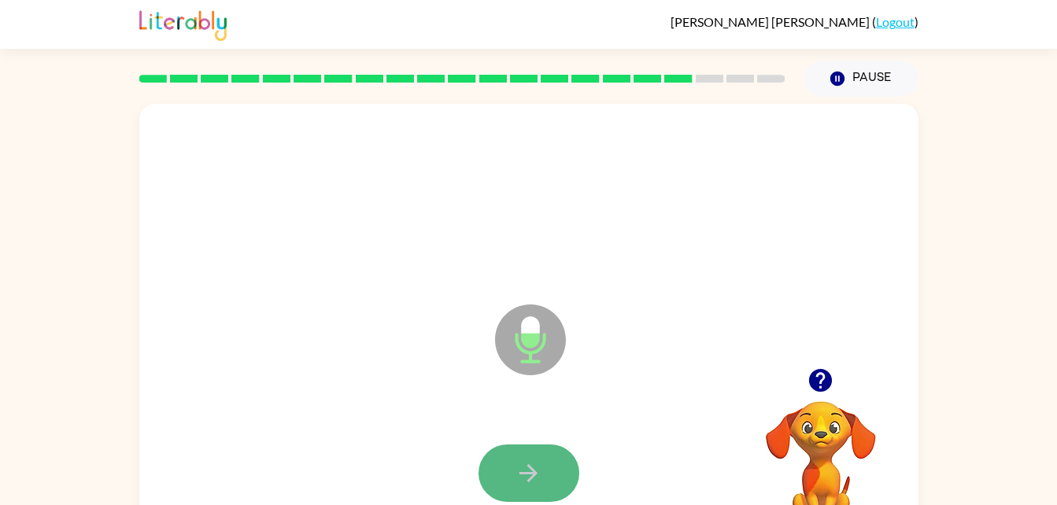
click at [564, 473] on button "button" at bounding box center [529, 473] width 101 height 57
click at [558, 473] on button "button" at bounding box center [529, 473] width 101 height 57
click at [553, 474] on button "button" at bounding box center [529, 473] width 101 height 57
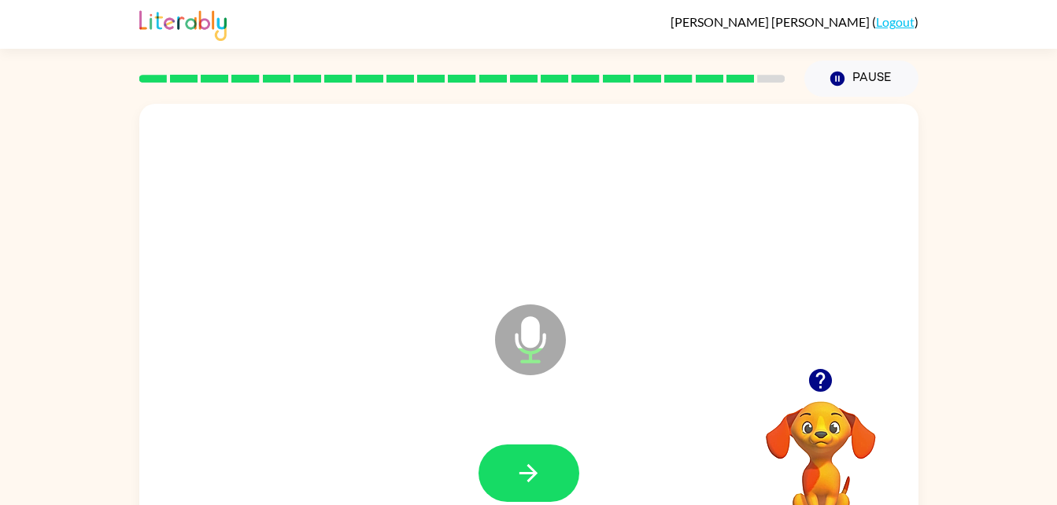
drag, startPoint x: 553, startPoint y: 474, endPoint x: 511, endPoint y: 471, distance: 42.6
click at [511, 471] on button "button" at bounding box center [529, 473] width 101 height 57
click at [509, 471] on button "button" at bounding box center [529, 473] width 101 height 57
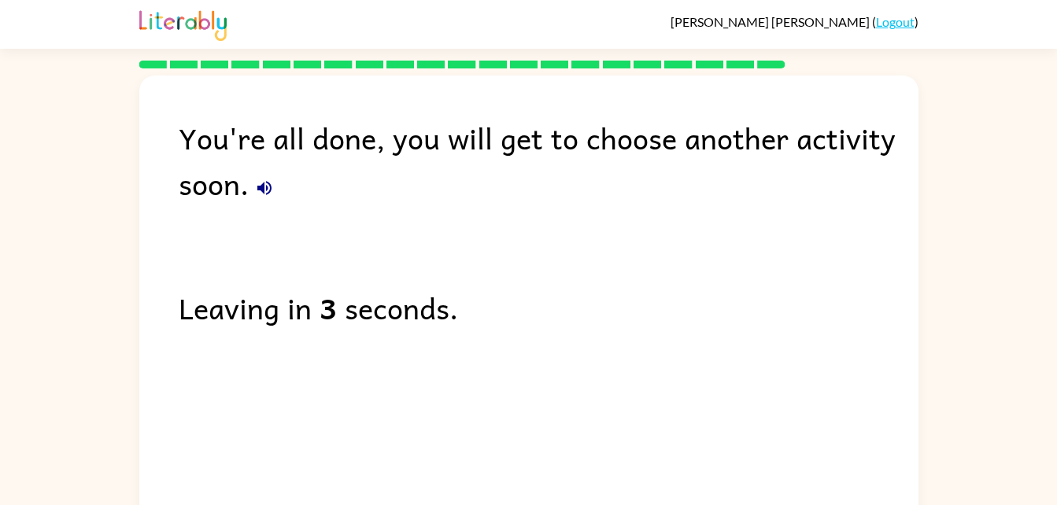
click at [462, 413] on div "You're all done, you will get to choose another activity soon. Leaving in 3 sec…" at bounding box center [528, 297] width 779 height 442
